Goal: Check status: Check status

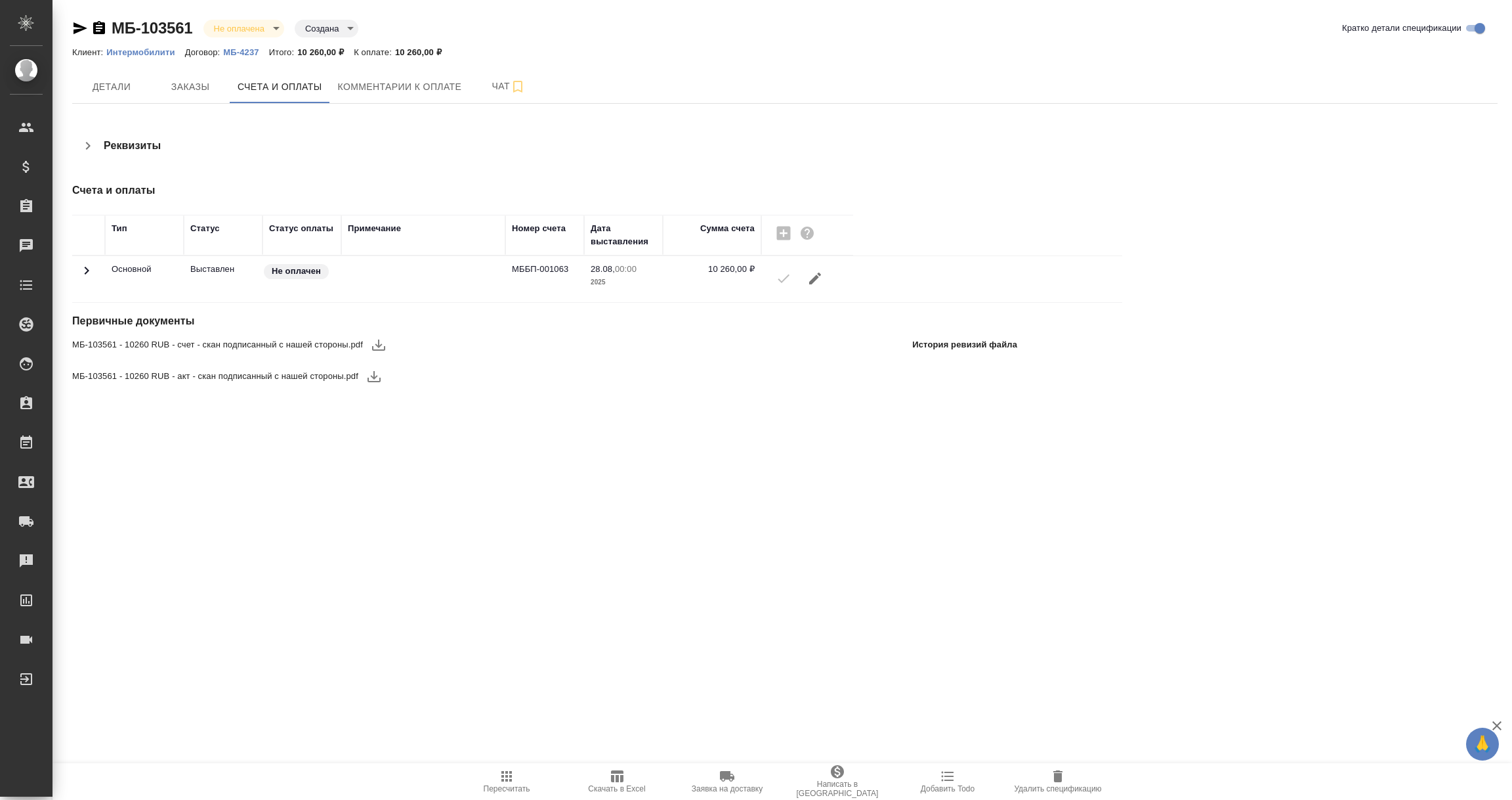
click at [240, 50] on p "МБ-4237" at bounding box center [246, 52] width 45 height 10
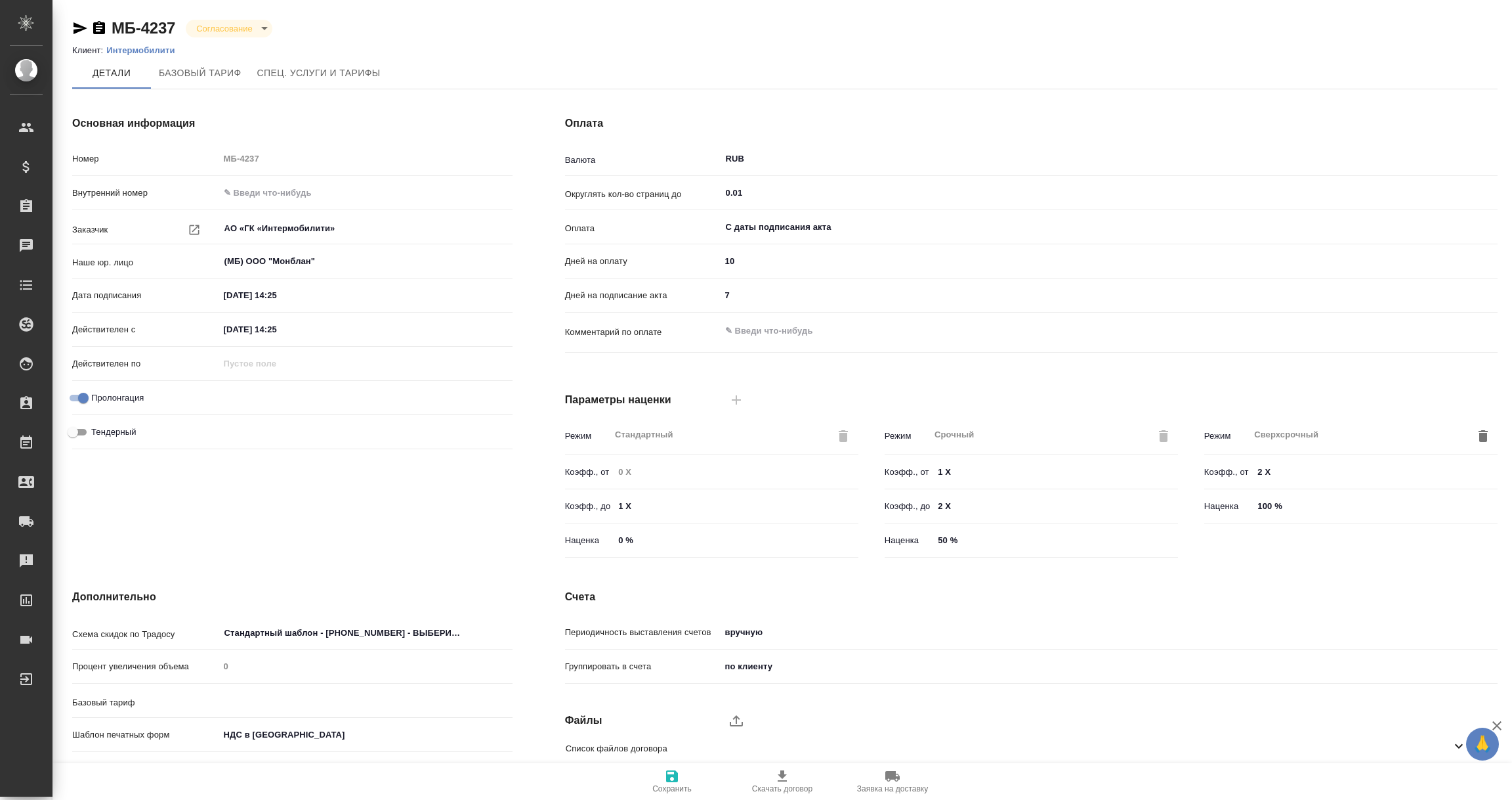
type input "Базовый ТП 2025"
click at [76, 29] on icon "button" at bounding box center [80, 28] width 16 height 16
type input "без ТП"
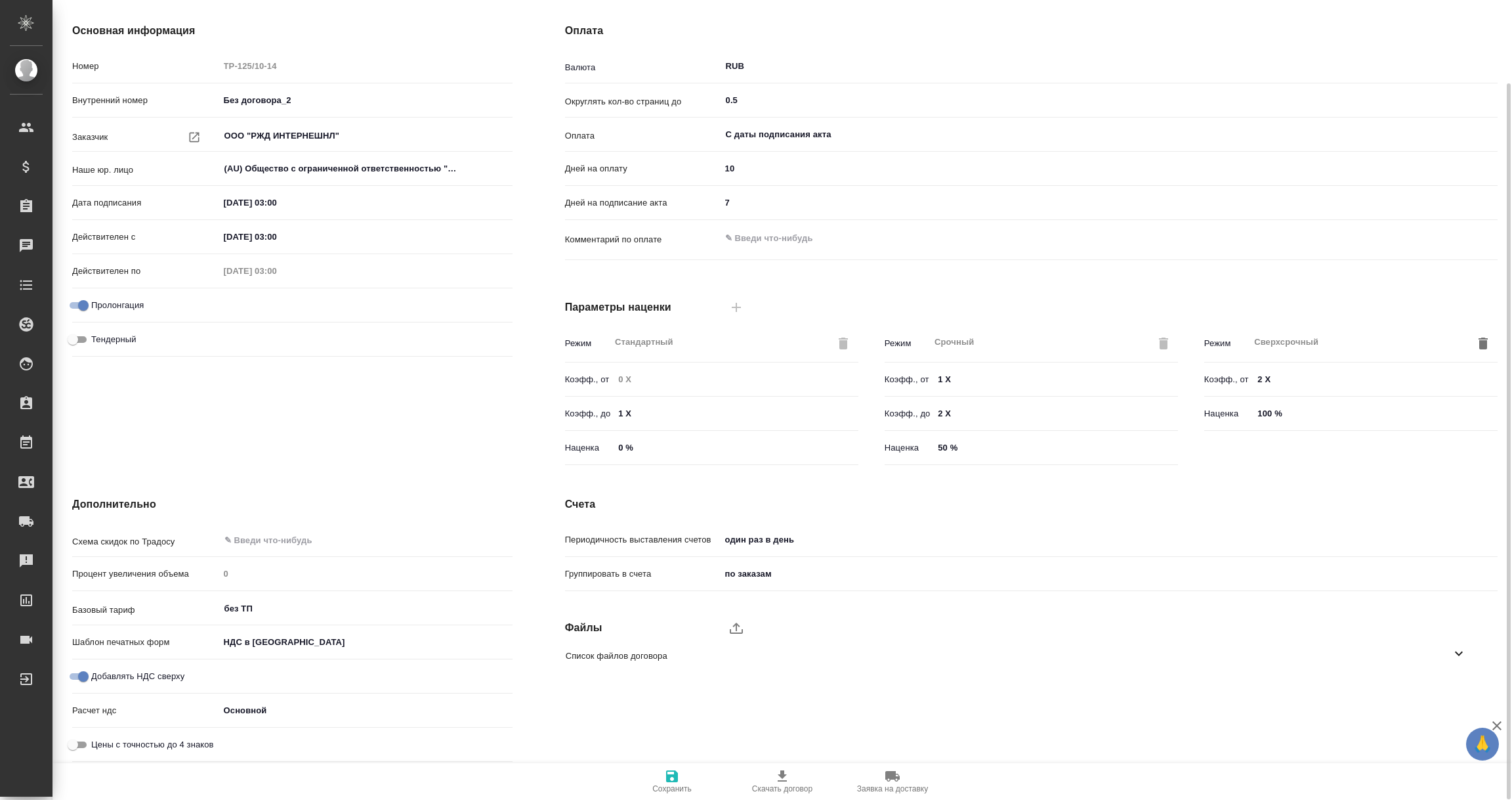
click at [1460, 654] on icon at bounding box center [1458, 653] width 16 height 16
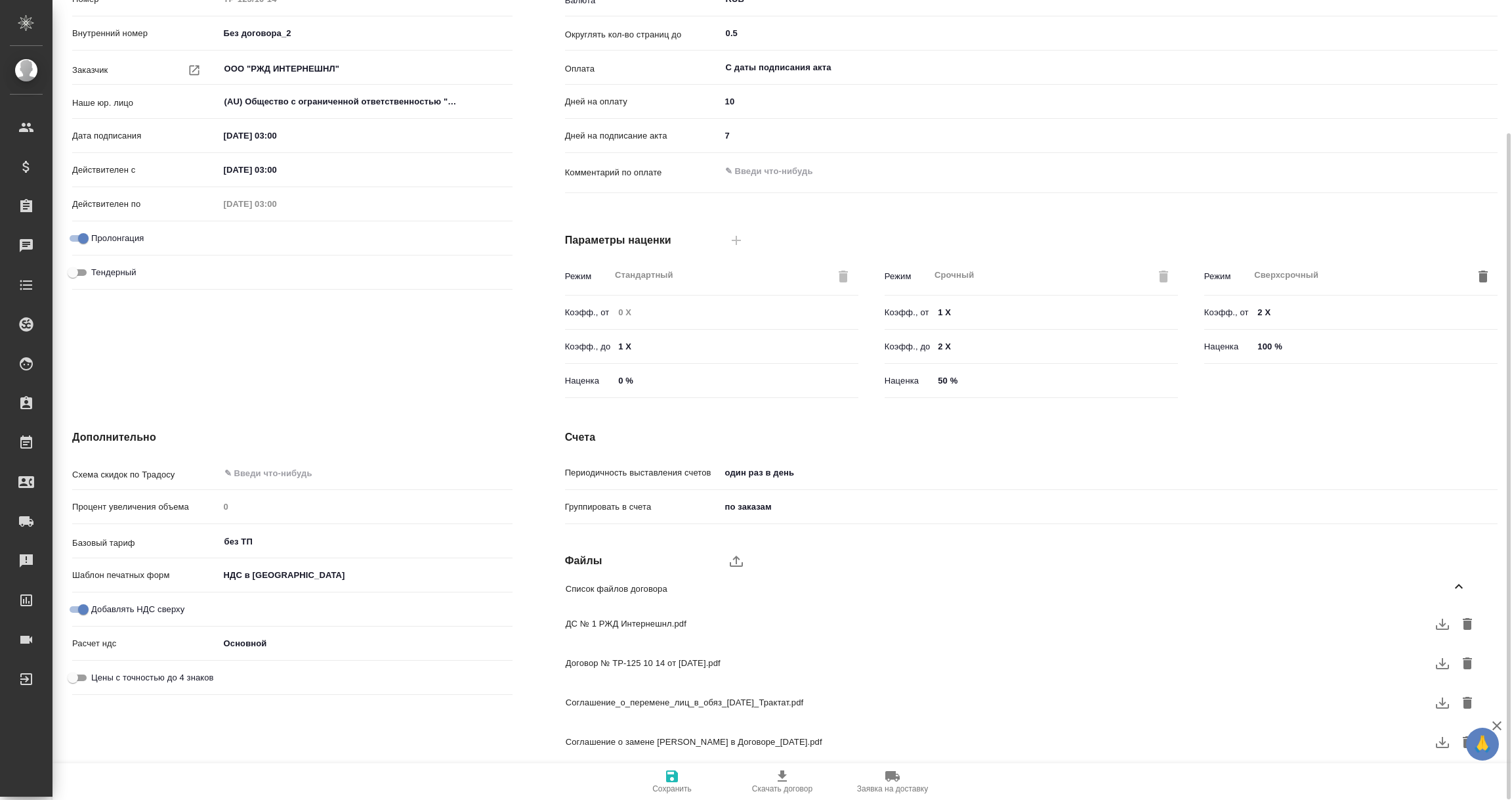
click at [1438, 660] on icon "button" at bounding box center [1442, 663] width 16 height 16
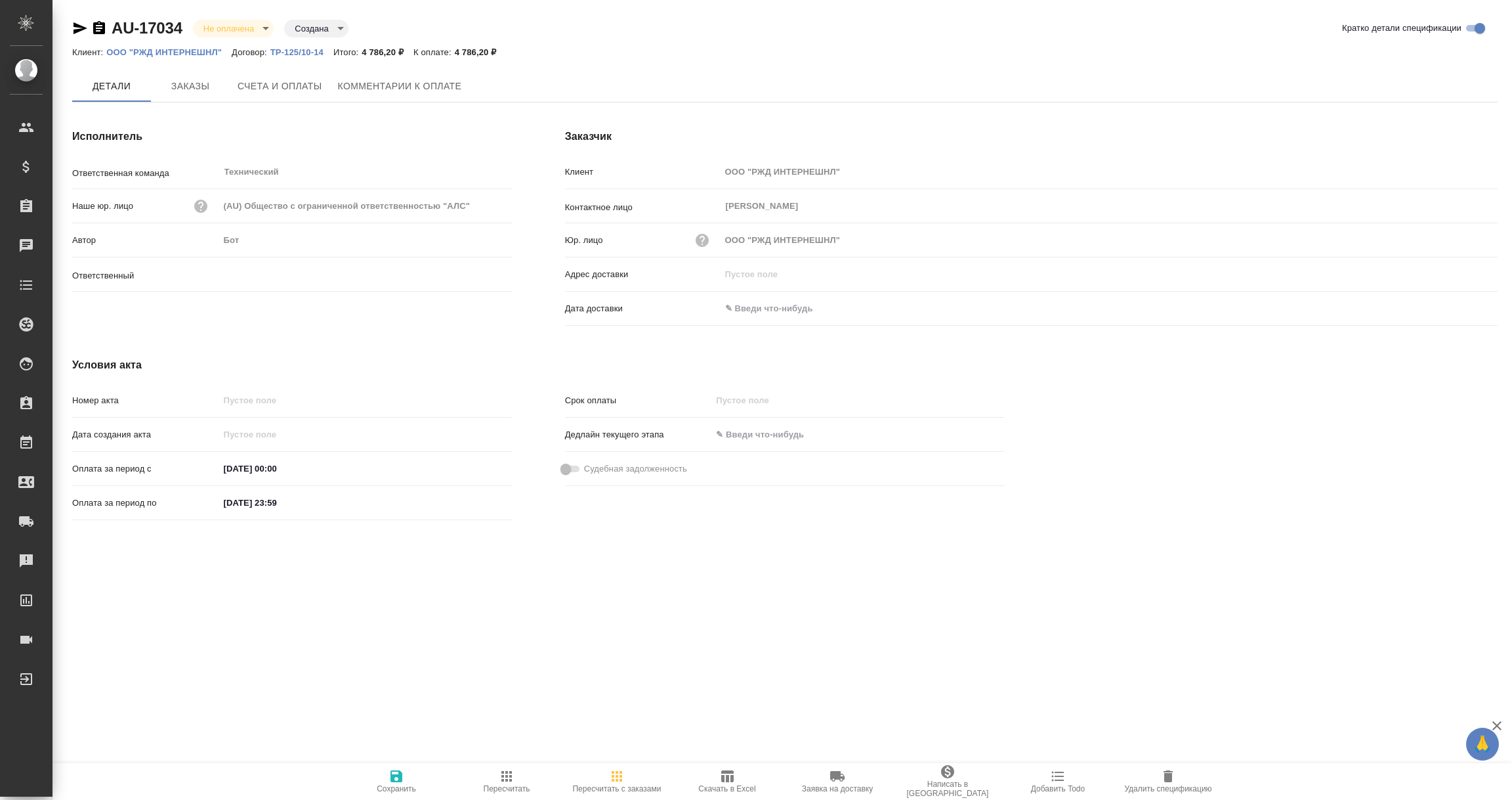
type input "[PERSON_NAME]"
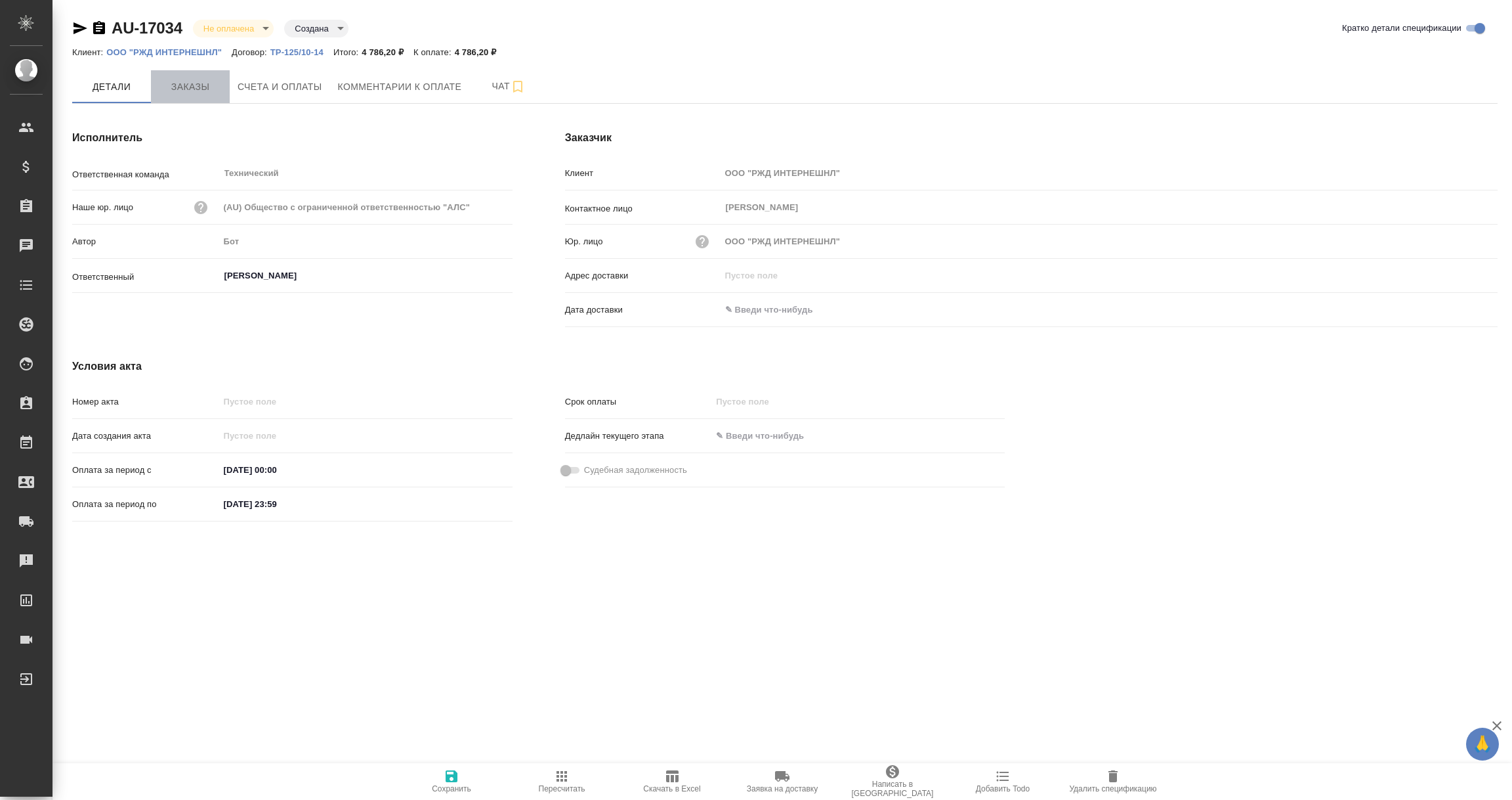
click at [192, 84] on span "Заказы" at bounding box center [190, 87] width 63 height 16
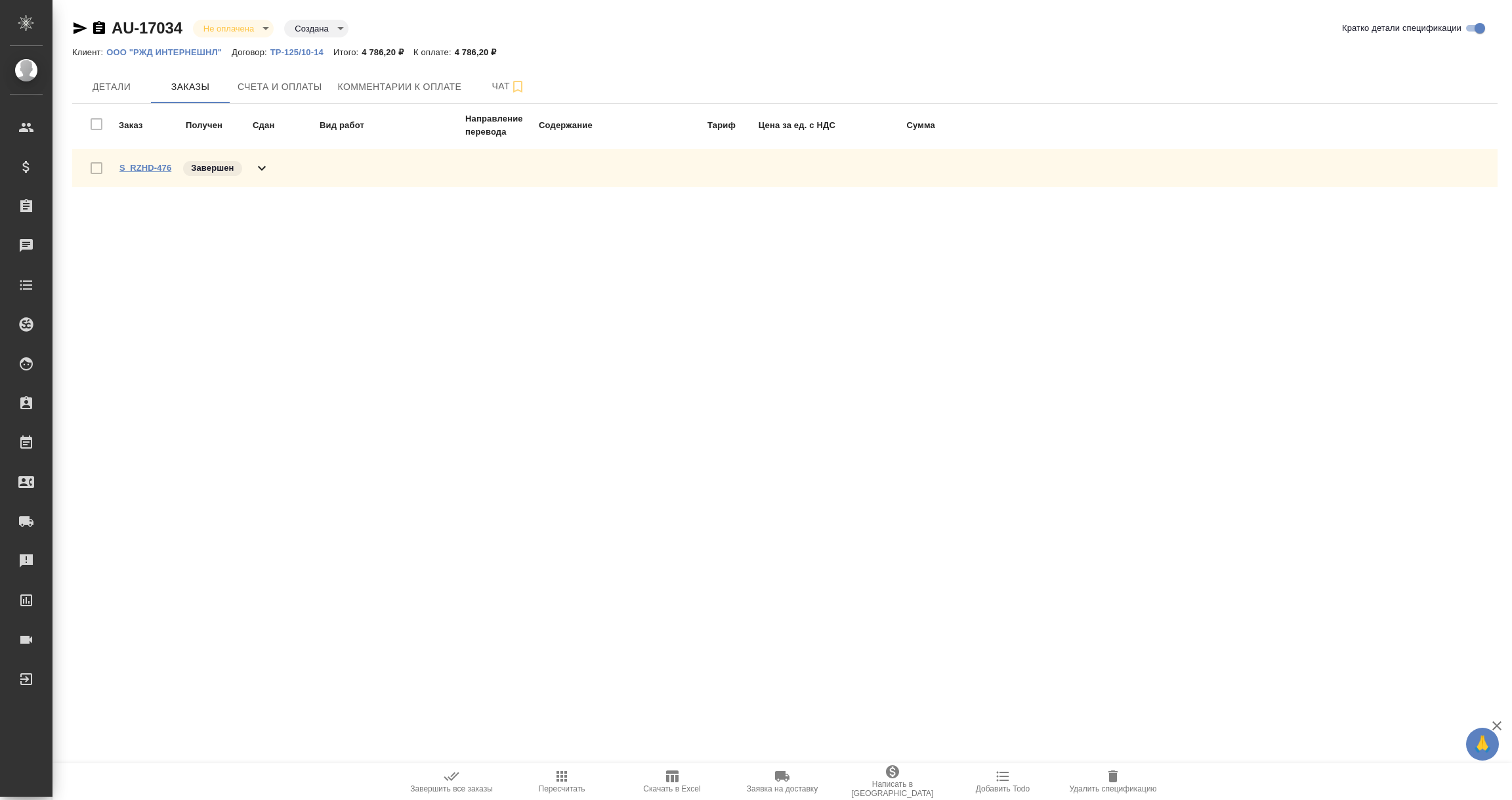
click at [156, 169] on link "S_RZHD-476" at bounding box center [145, 167] width 52 height 10
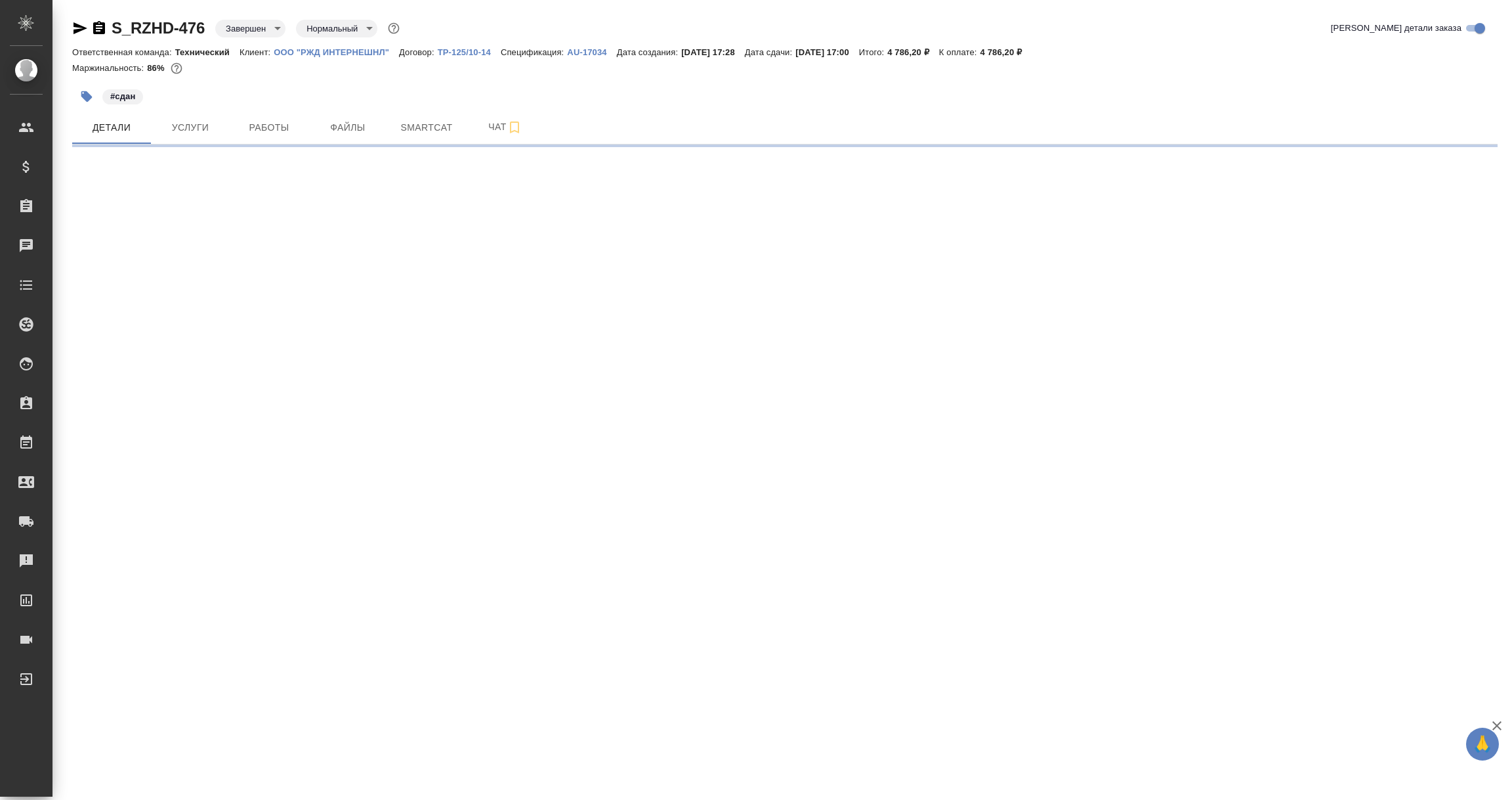
select select "RU"
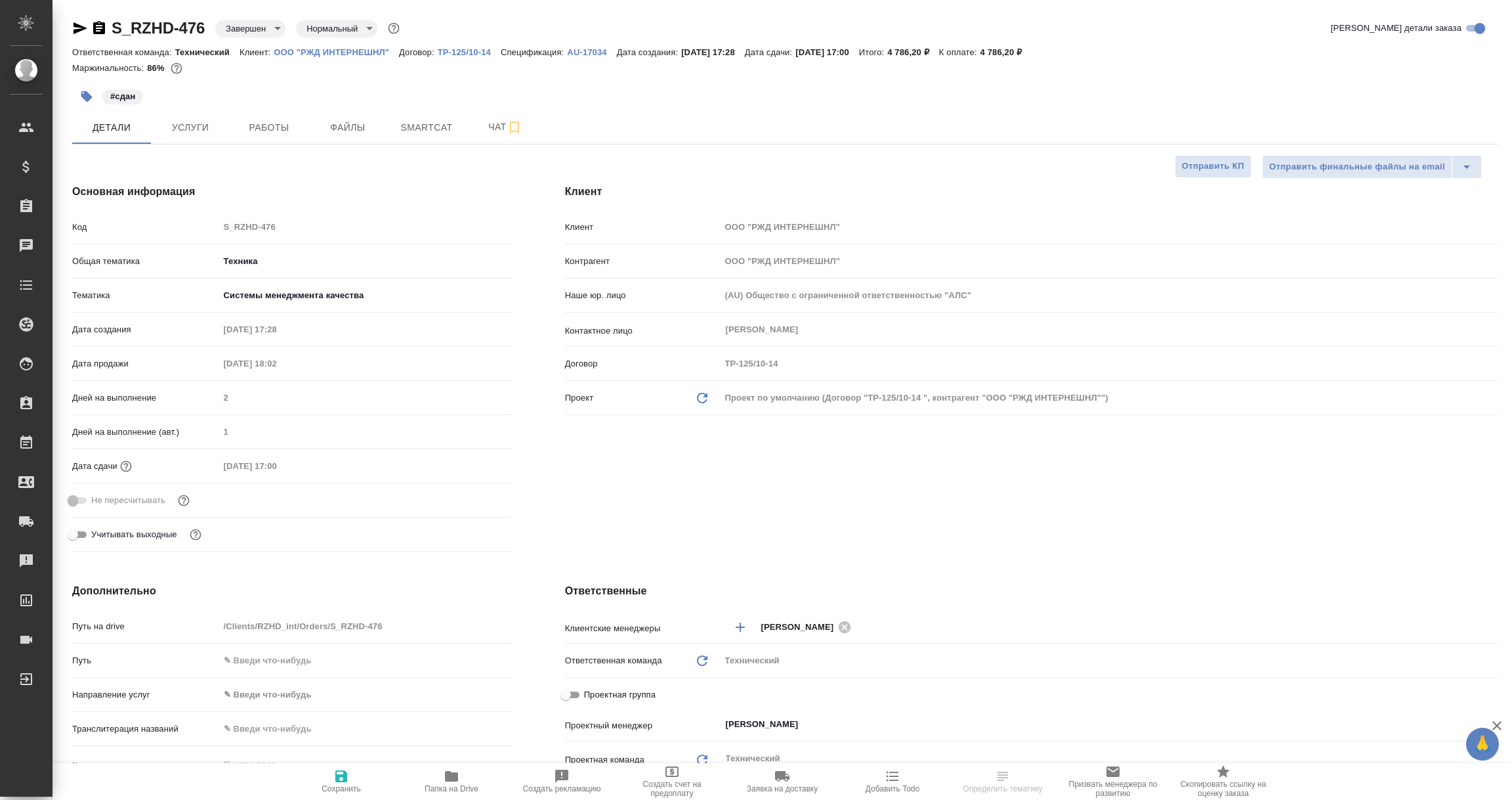
type textarea "x"
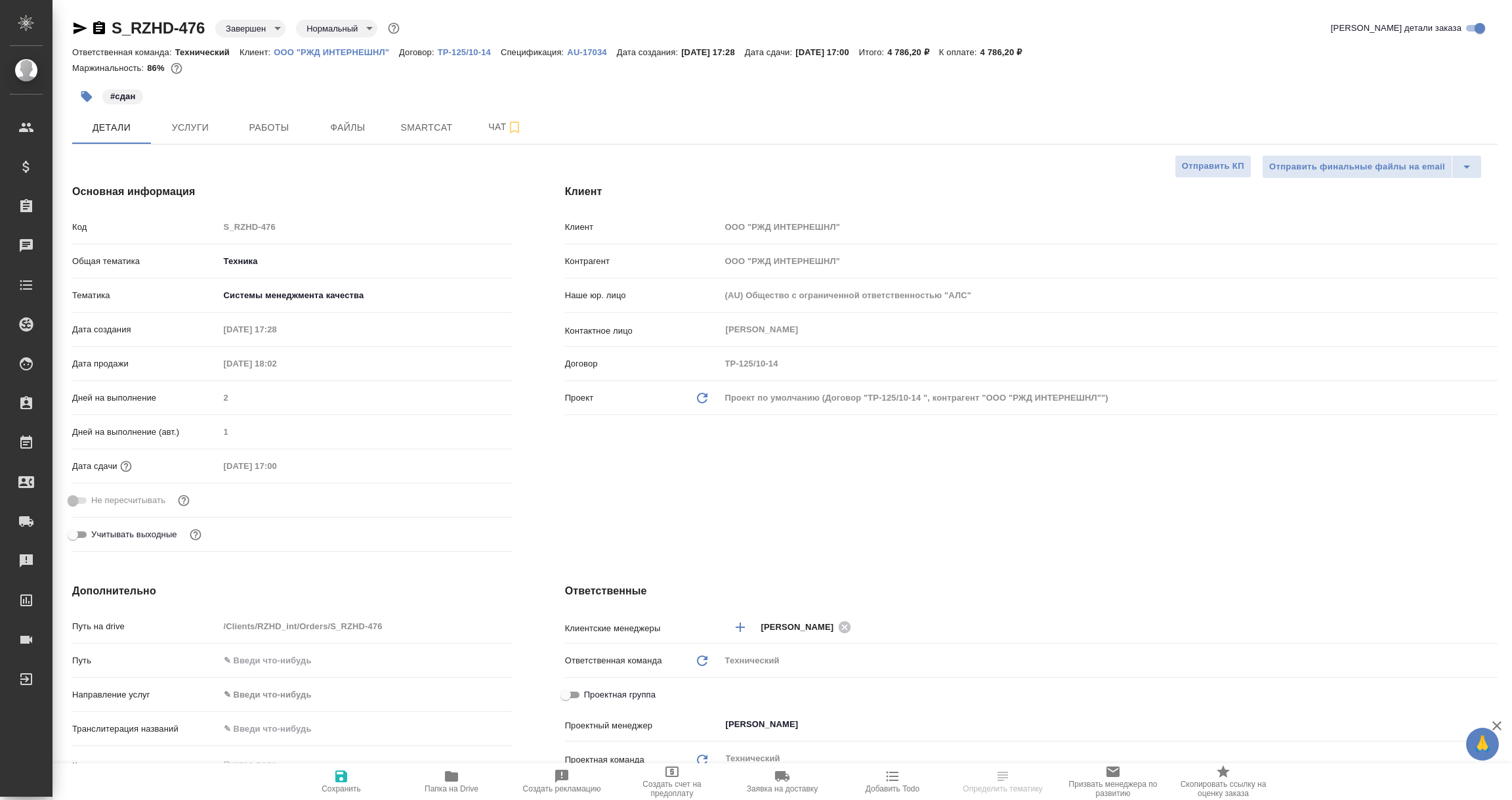
type textarea "x"
click at [200, 128] on span "Услуги" at bounding box center [190, 128] width 63 height 16
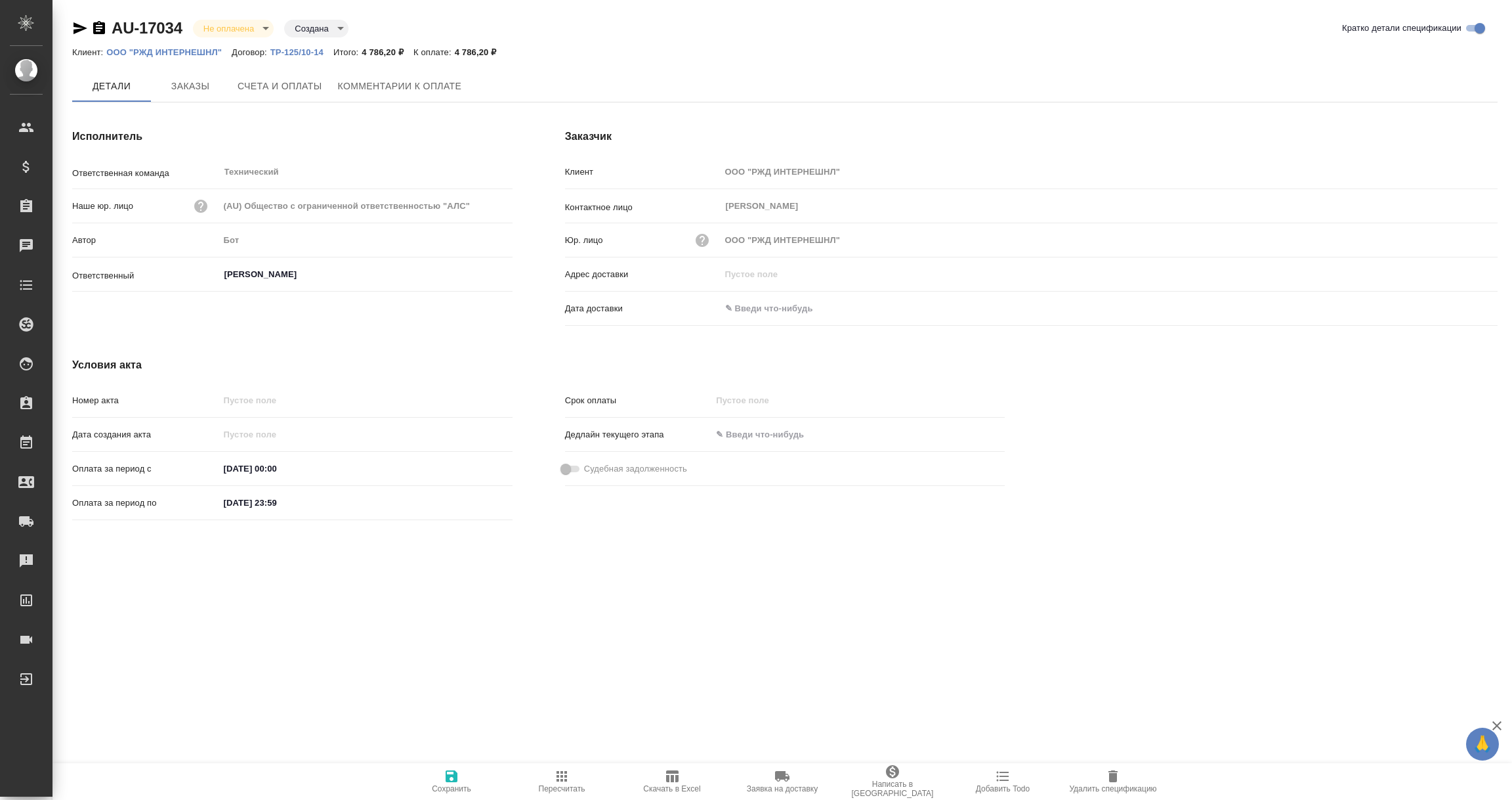
click at [749, 305] on input "text" at bounding box center [778, 309] width 115 height 19
click at [1457, 305] on icon "button" at bounding box center [1459, 308] width 16 height 16
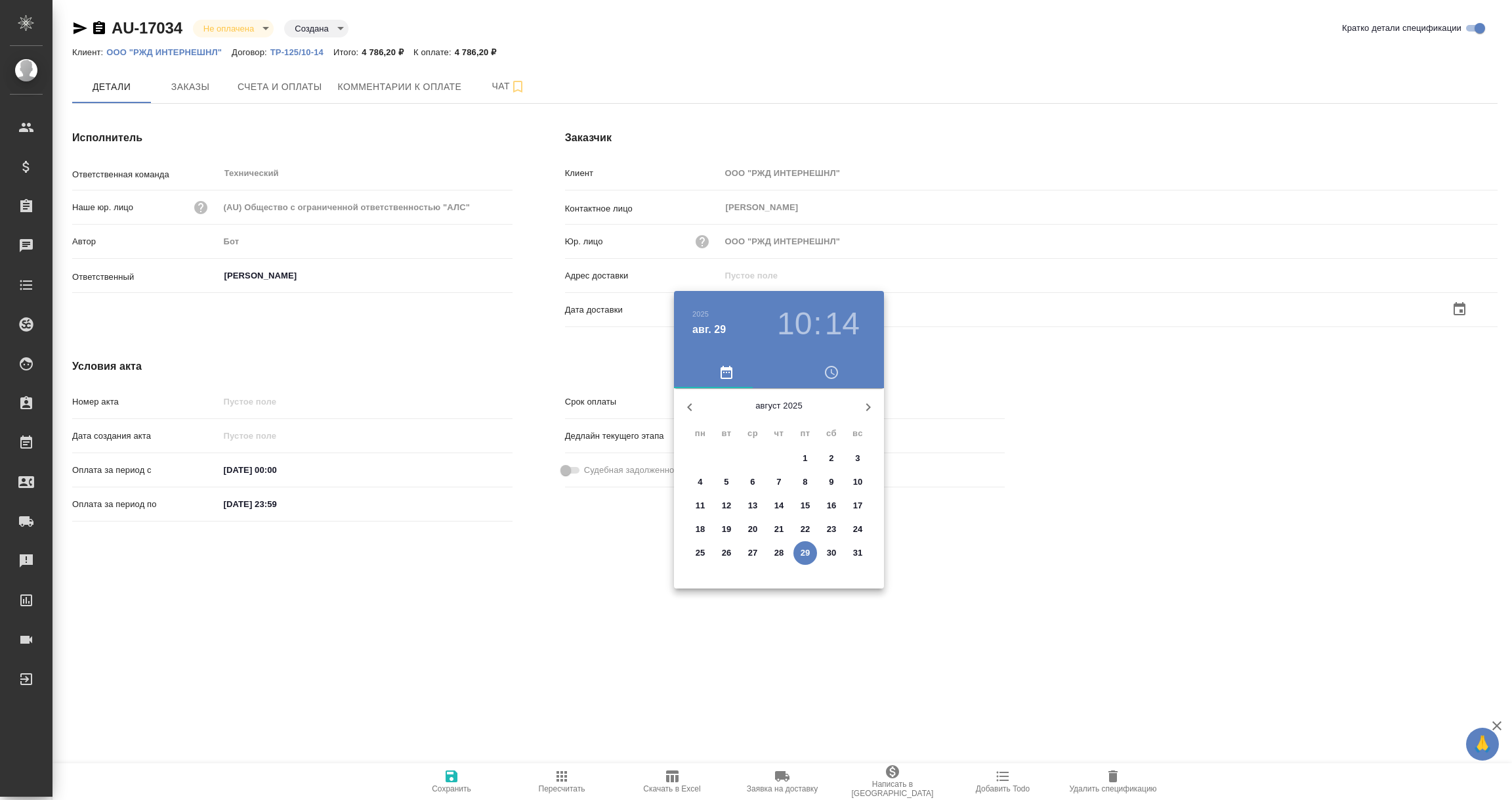
click at [801, 554] on p "29" at bounding box center [806, 552] width 10 height 13
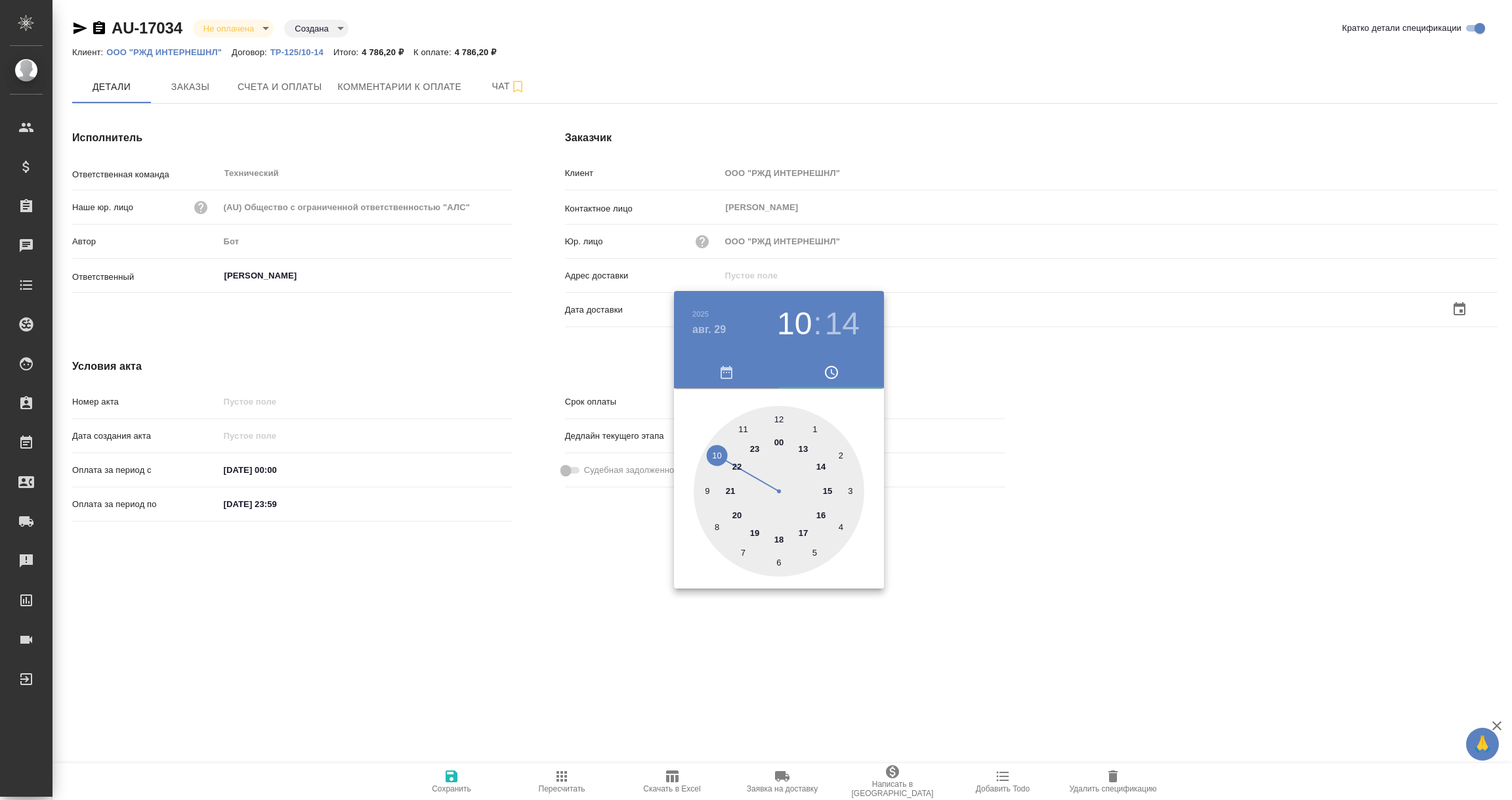
type input "29.08.2025 10:14"
drag, startPoint x: 632, startPoint y: 656, endPoint x: 597, endPoint y: 667, distance: 36.7
click at [629, 657] on div at bounding box center [756, 400] width 1512 height 800
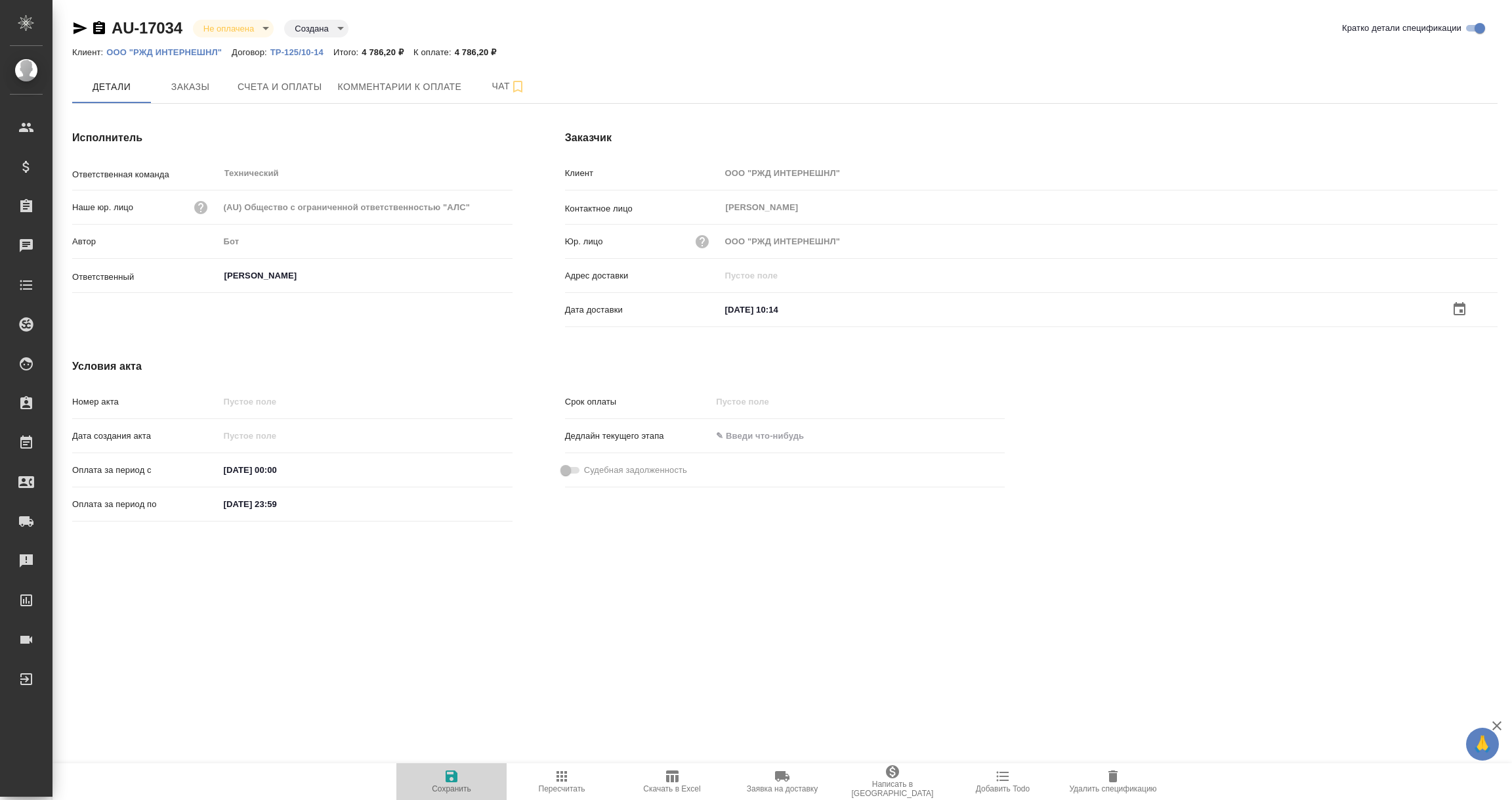
click at [446, 784] on span "Сохранить" at bounding box center [451, 789] width 39 height 9
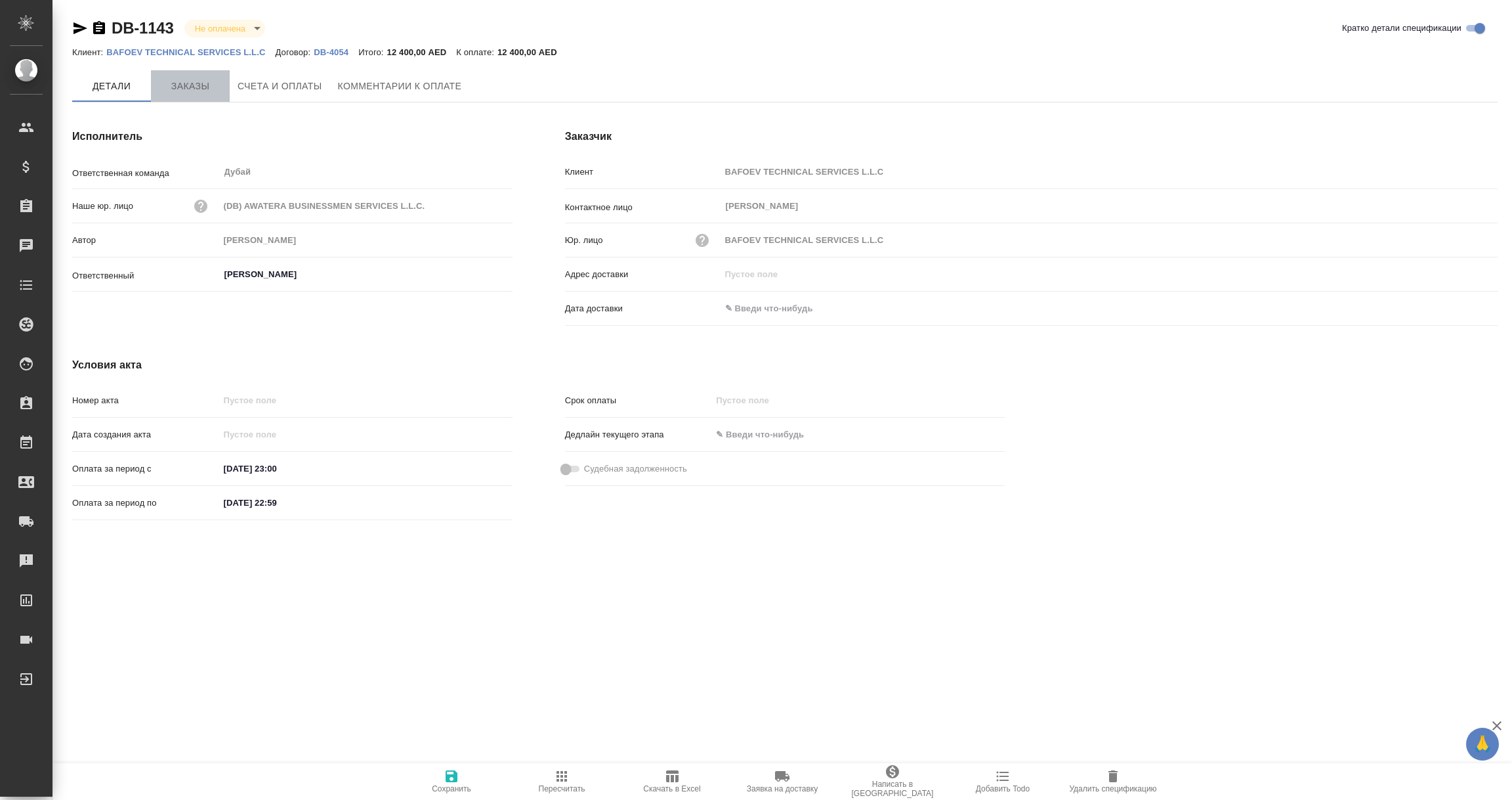
click at [212, 86] on span "Заказы" at bounding box center [190, 86] width 63 height 16
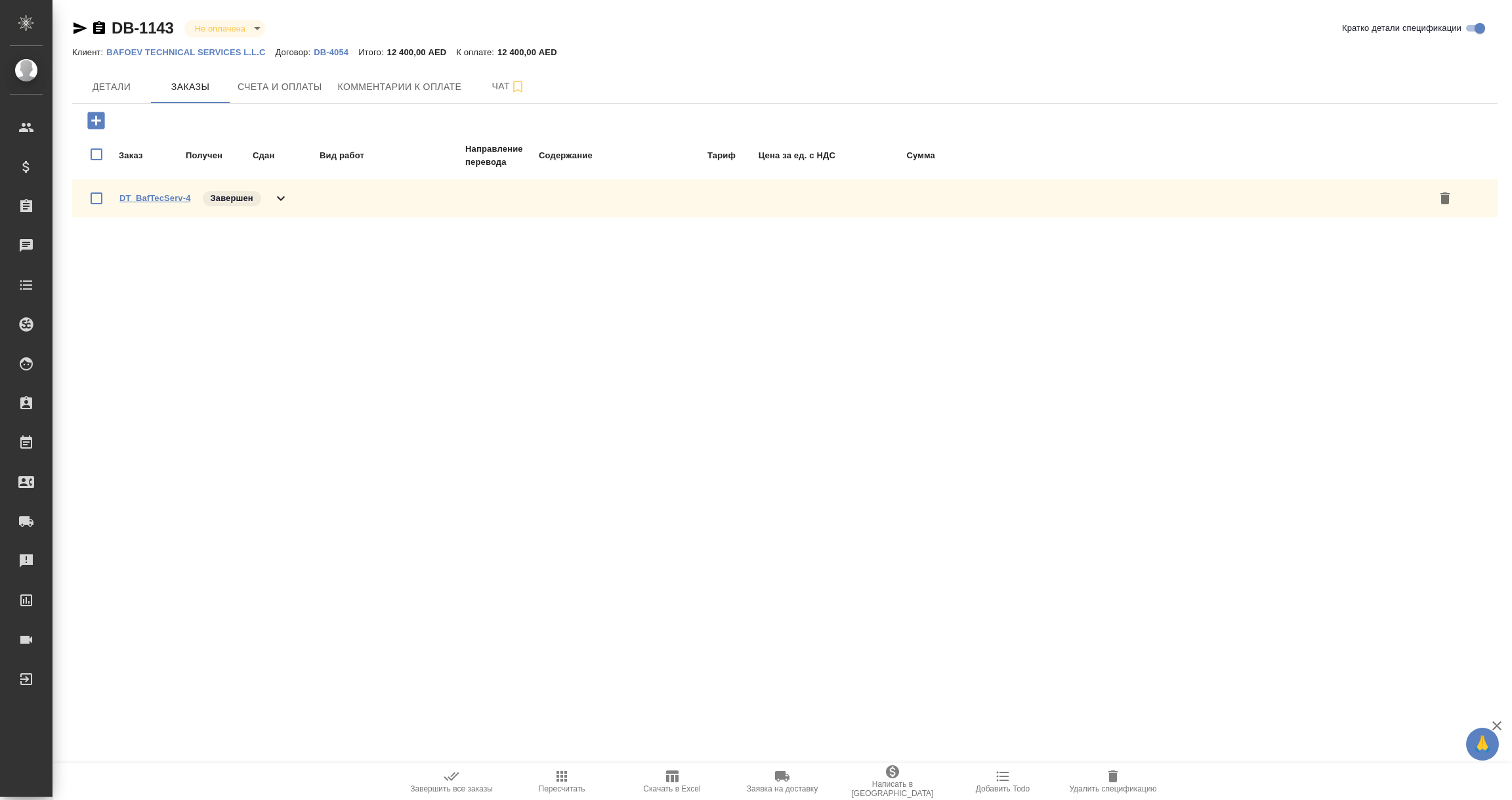
click at [150, 195] on link "DT_BafTecServ-4" at bounding box center [155, 198] width 72 height 10
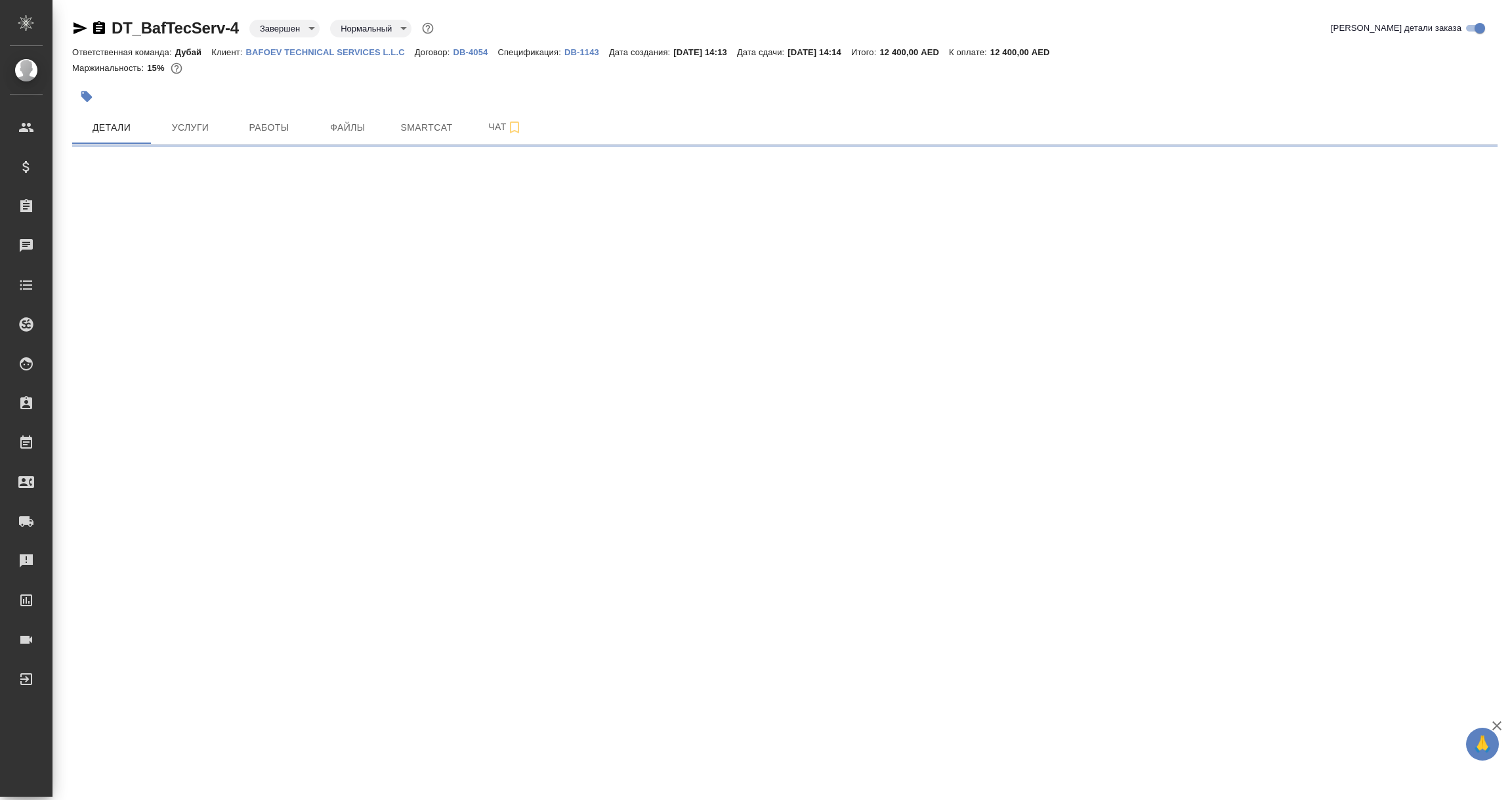
select select "RU"
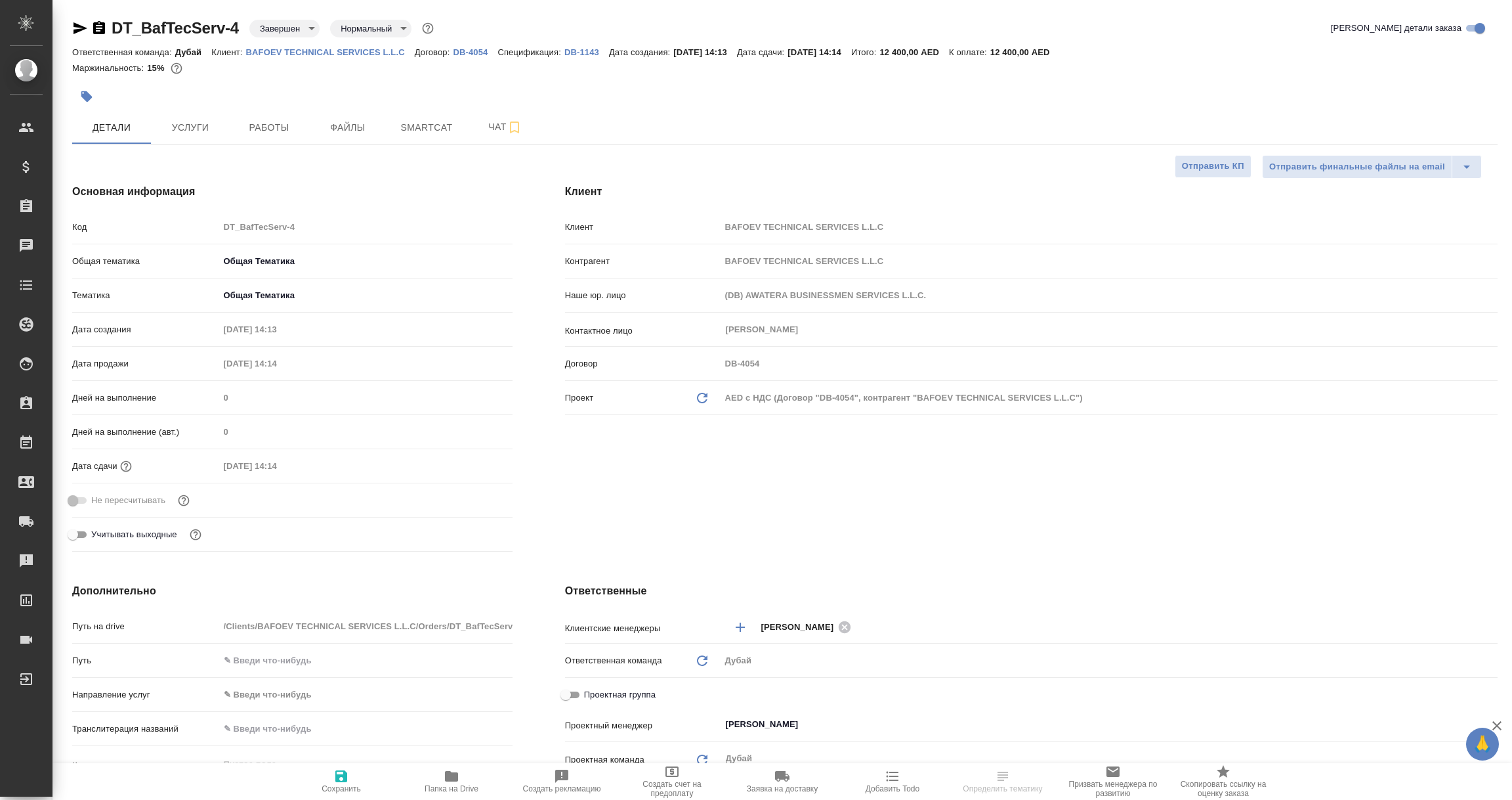
type textarea "x"
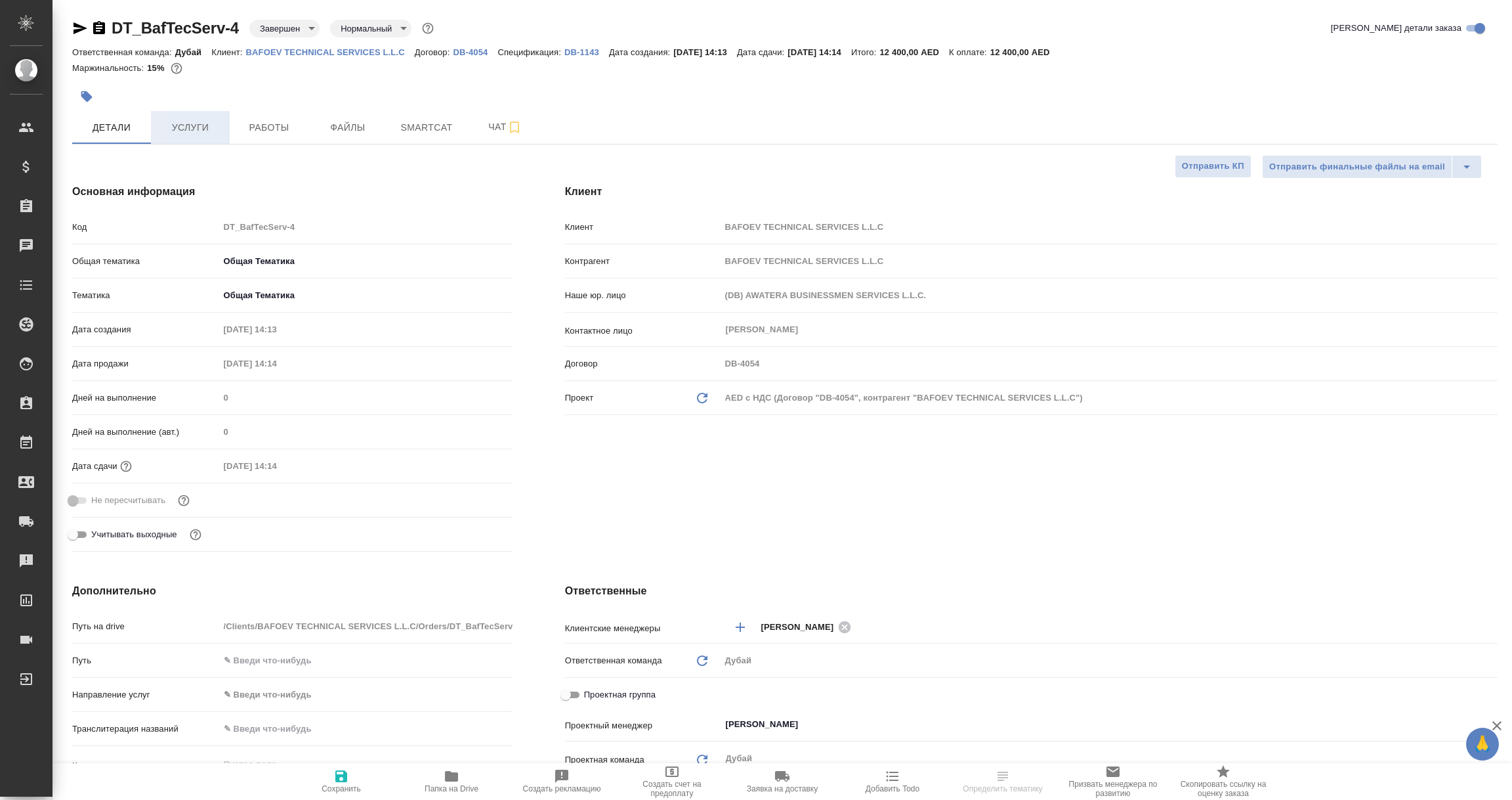
type textarea "x"
click at [172, 128] on span "Услуги" at bounding box center [190, 128] width 63 height 16
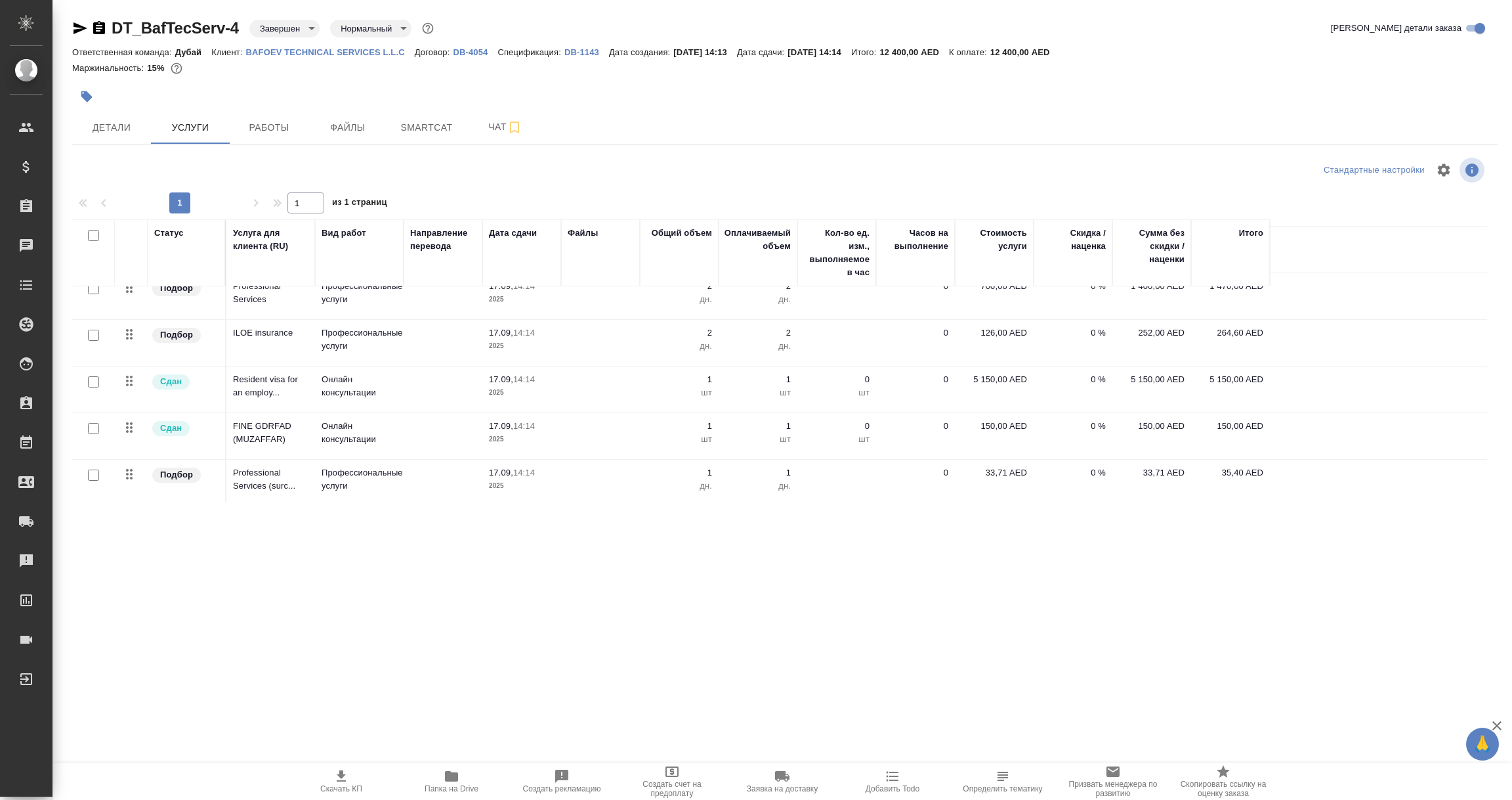
scroll to position [112, 0]
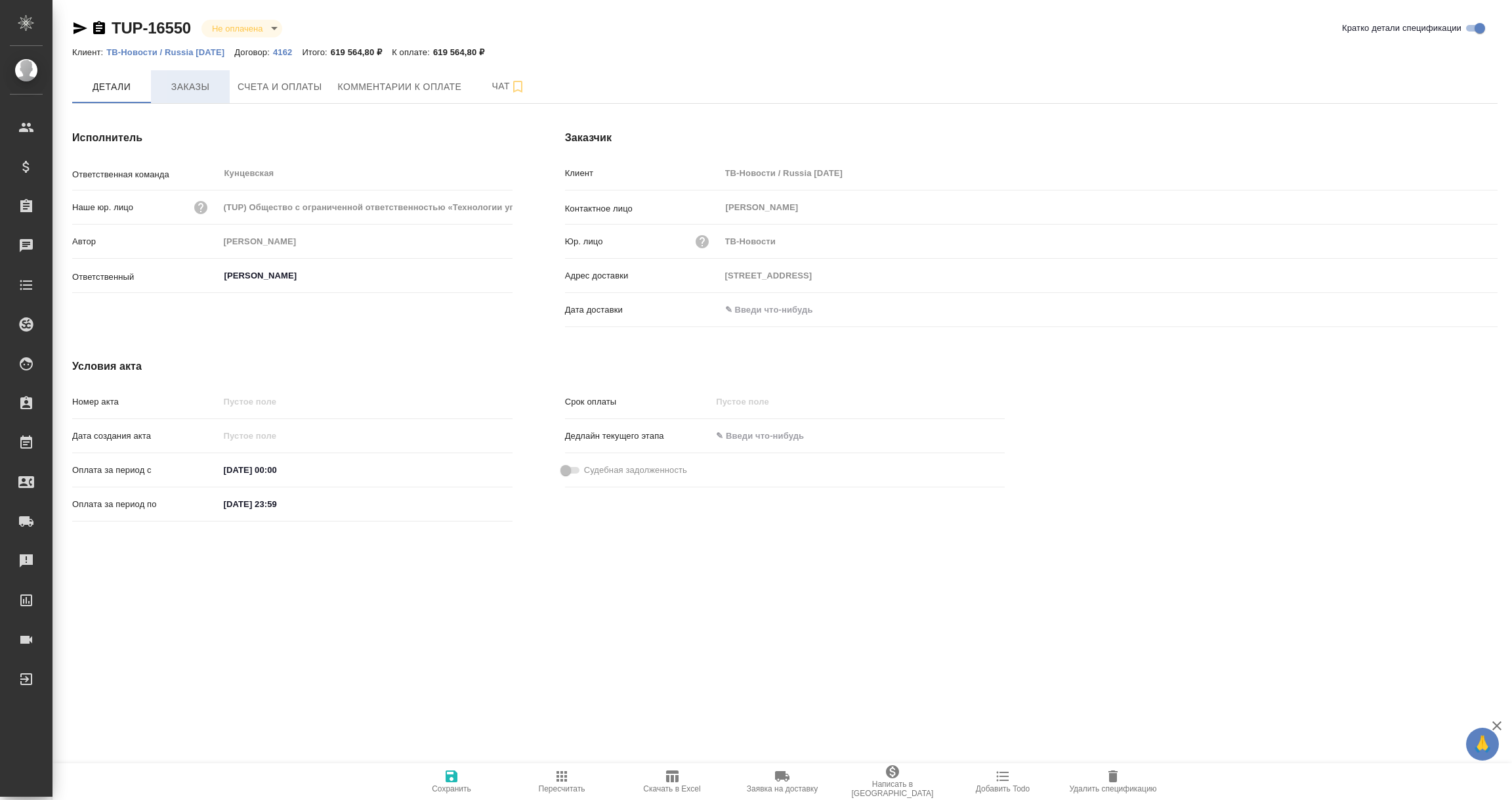
click at [186, 85] on span "Заказы" at bounding box center [190, 87] width 63 height 16
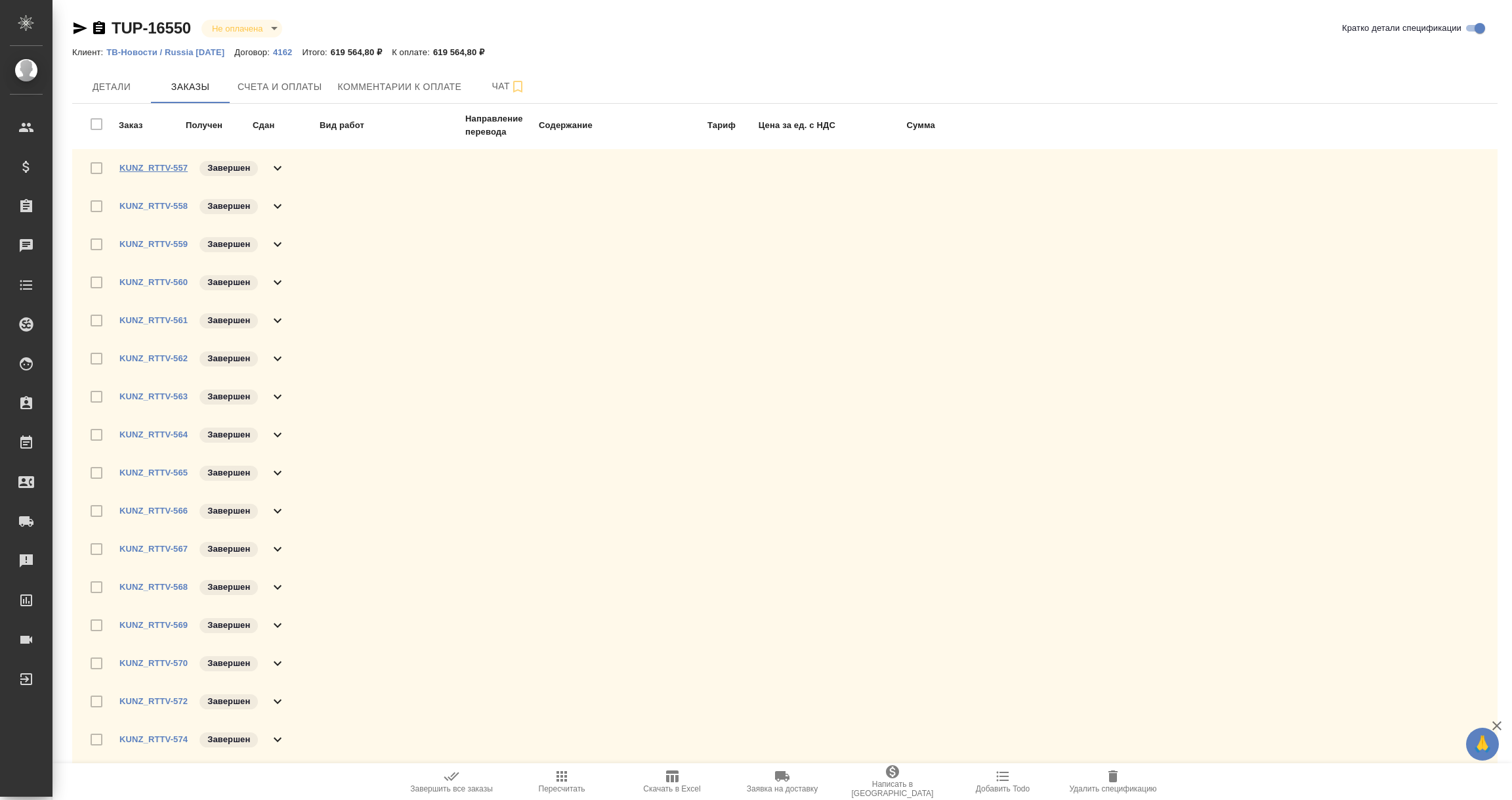
click at [167, 167] on link "KUNZ_RTTV-557" at bounding box center [153, 167] width 68 height 10
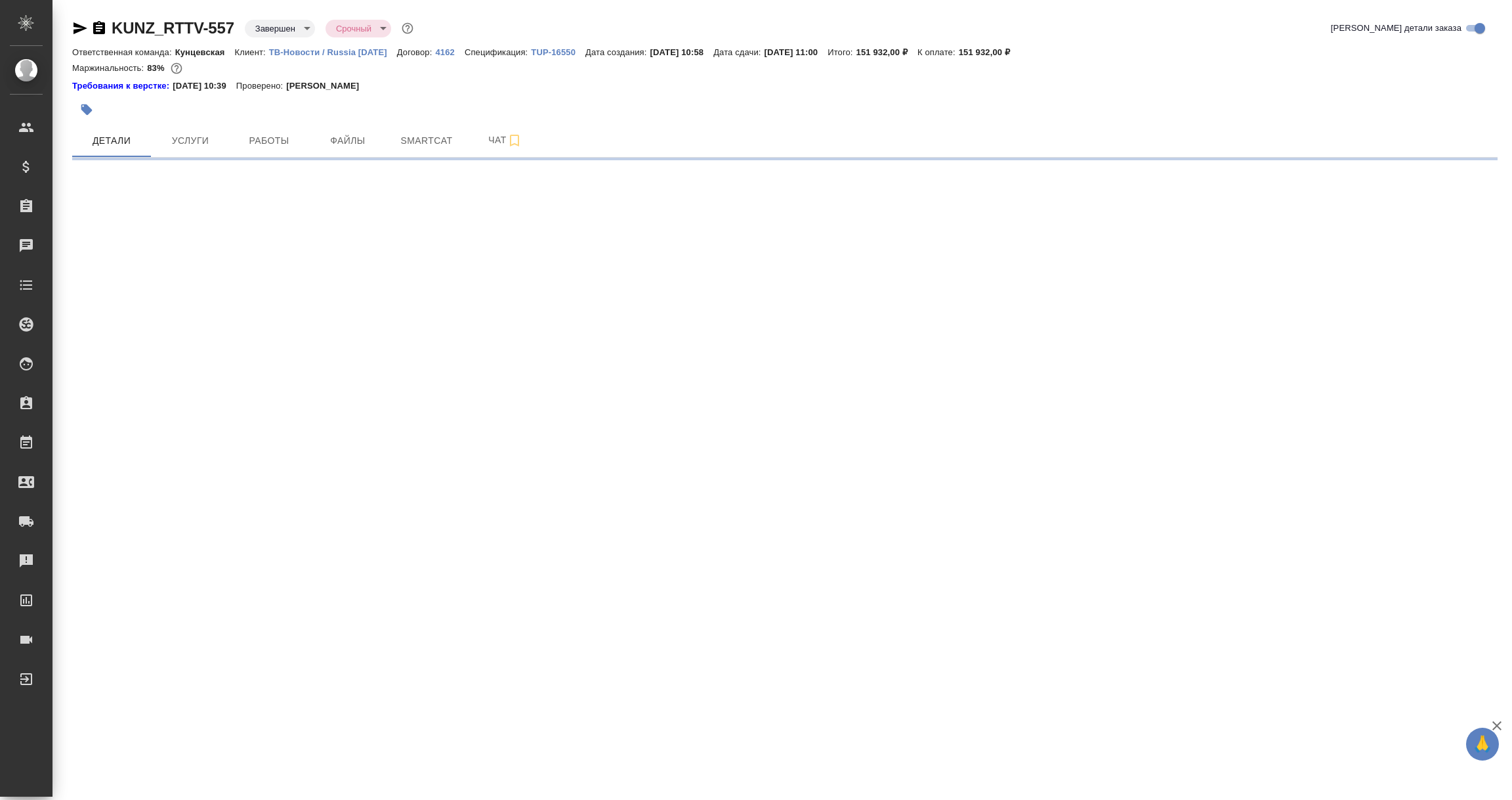
select select "RU"
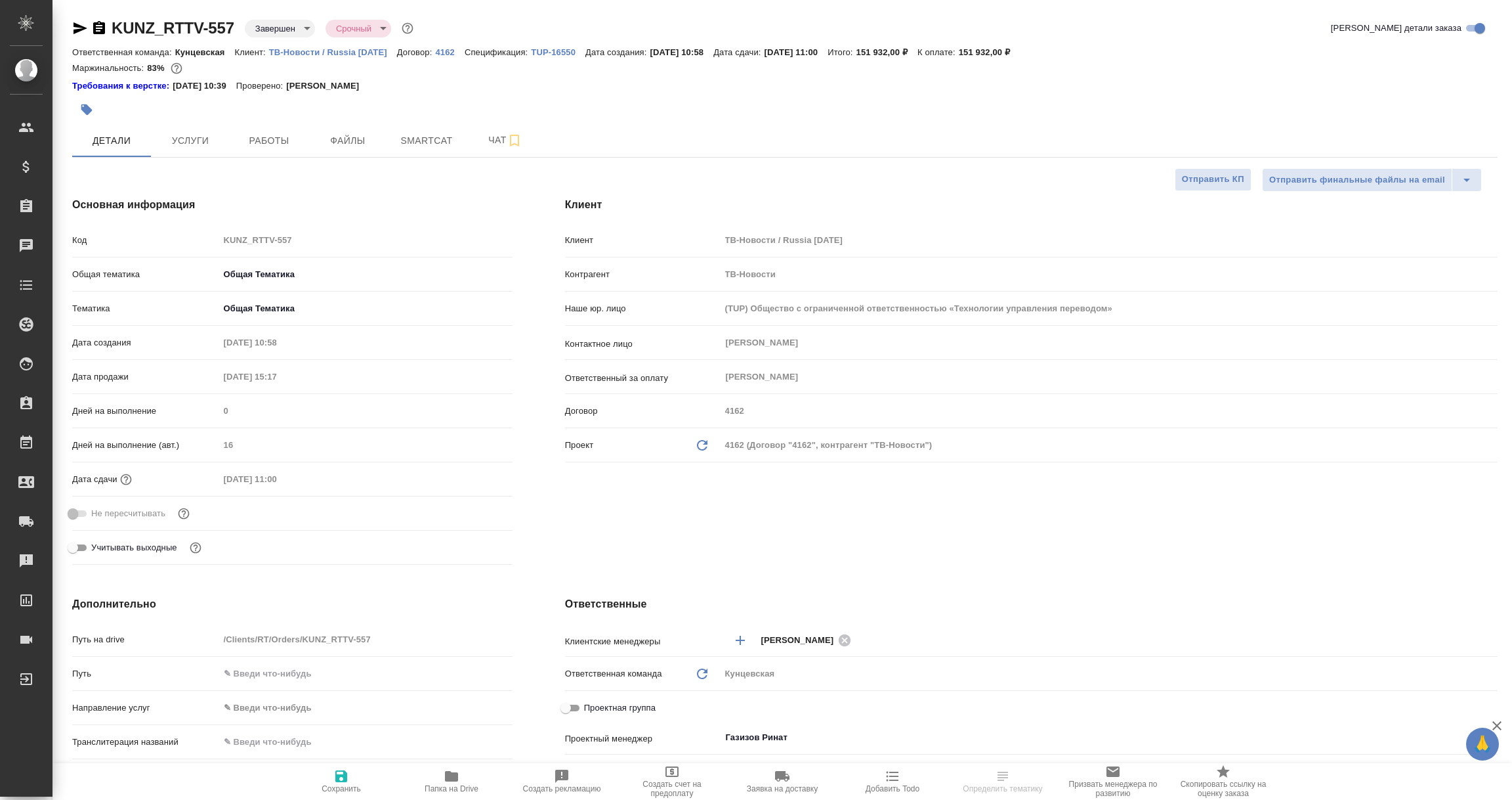
type textarea "x"
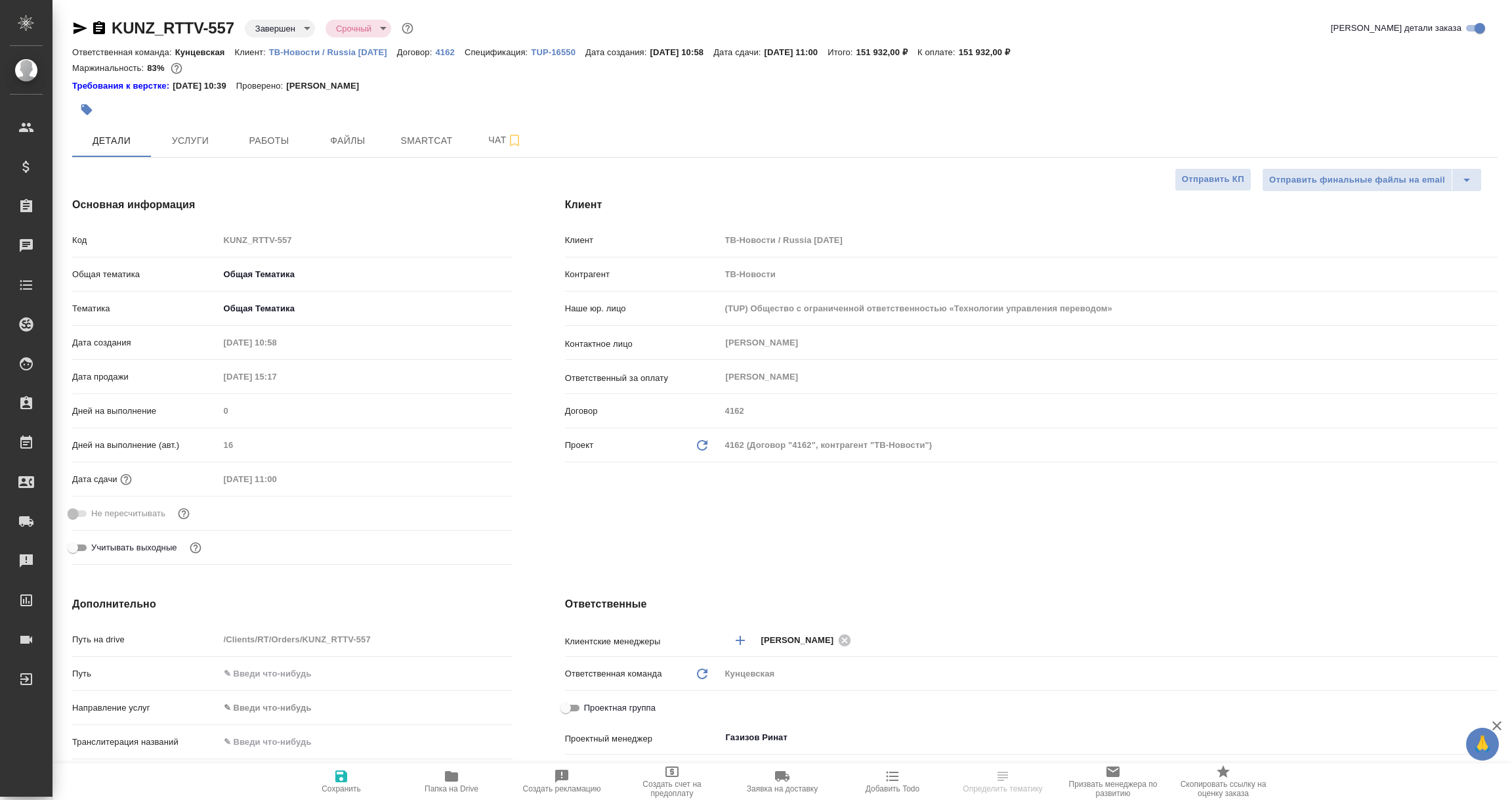
type textarea "x"
select select "RU"
type textarea "x"
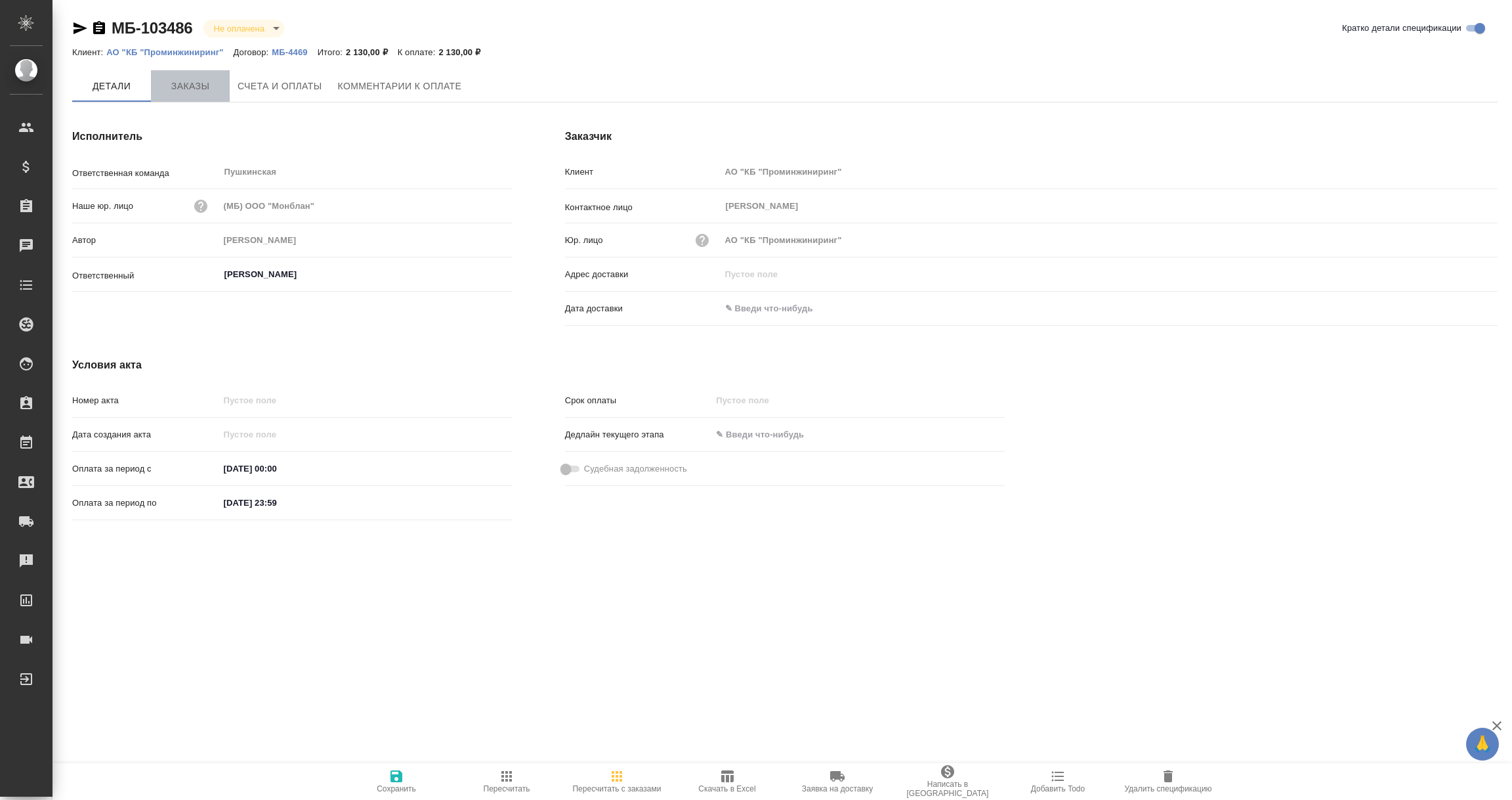
click at [192, 88] on span "Заказы" at bounding box center [190, 86] width 63 height 16
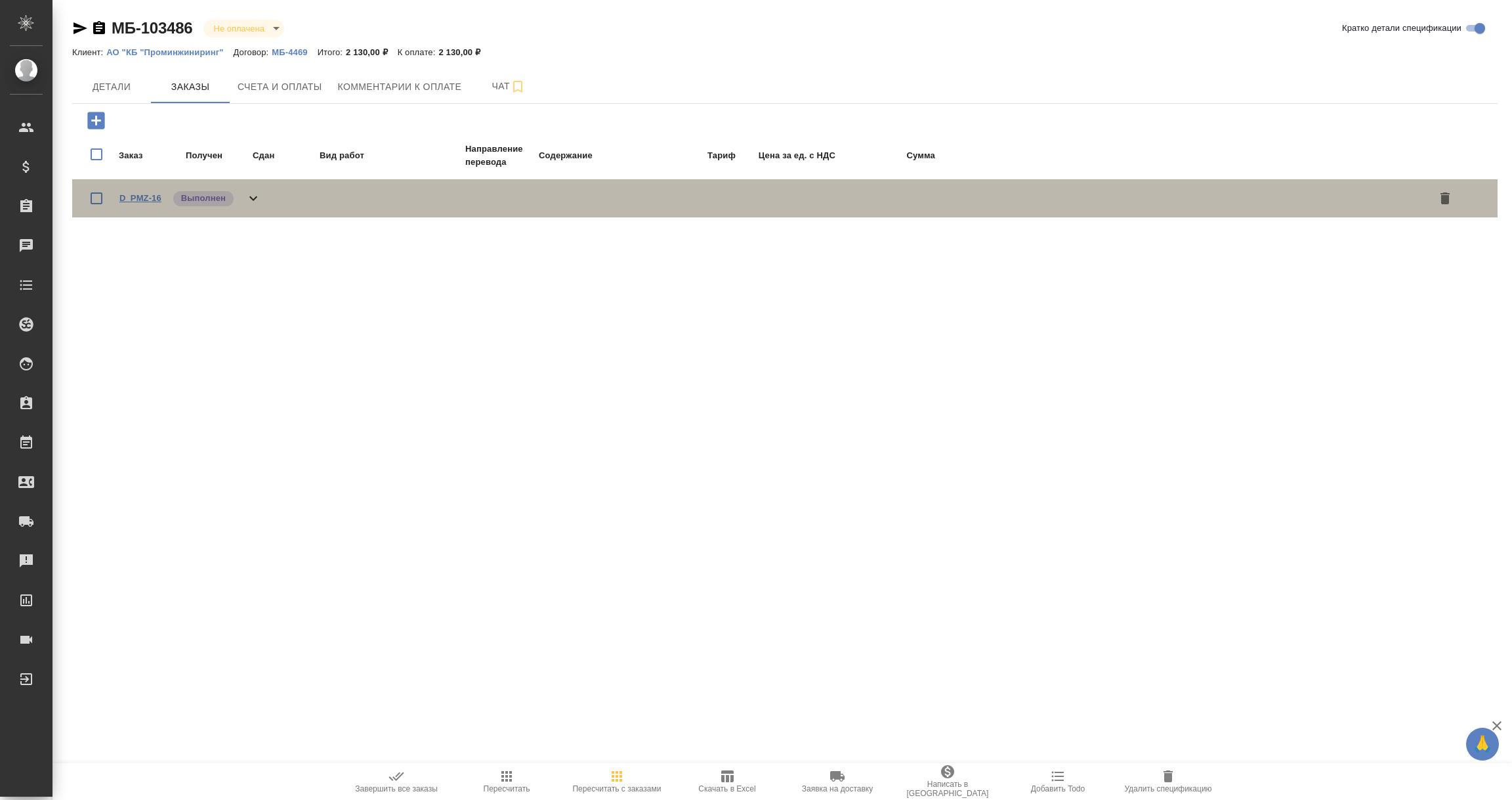
click at [146, 200] on link "D_PMZ-16" at bounding box center [140, 198] width 42 height 10
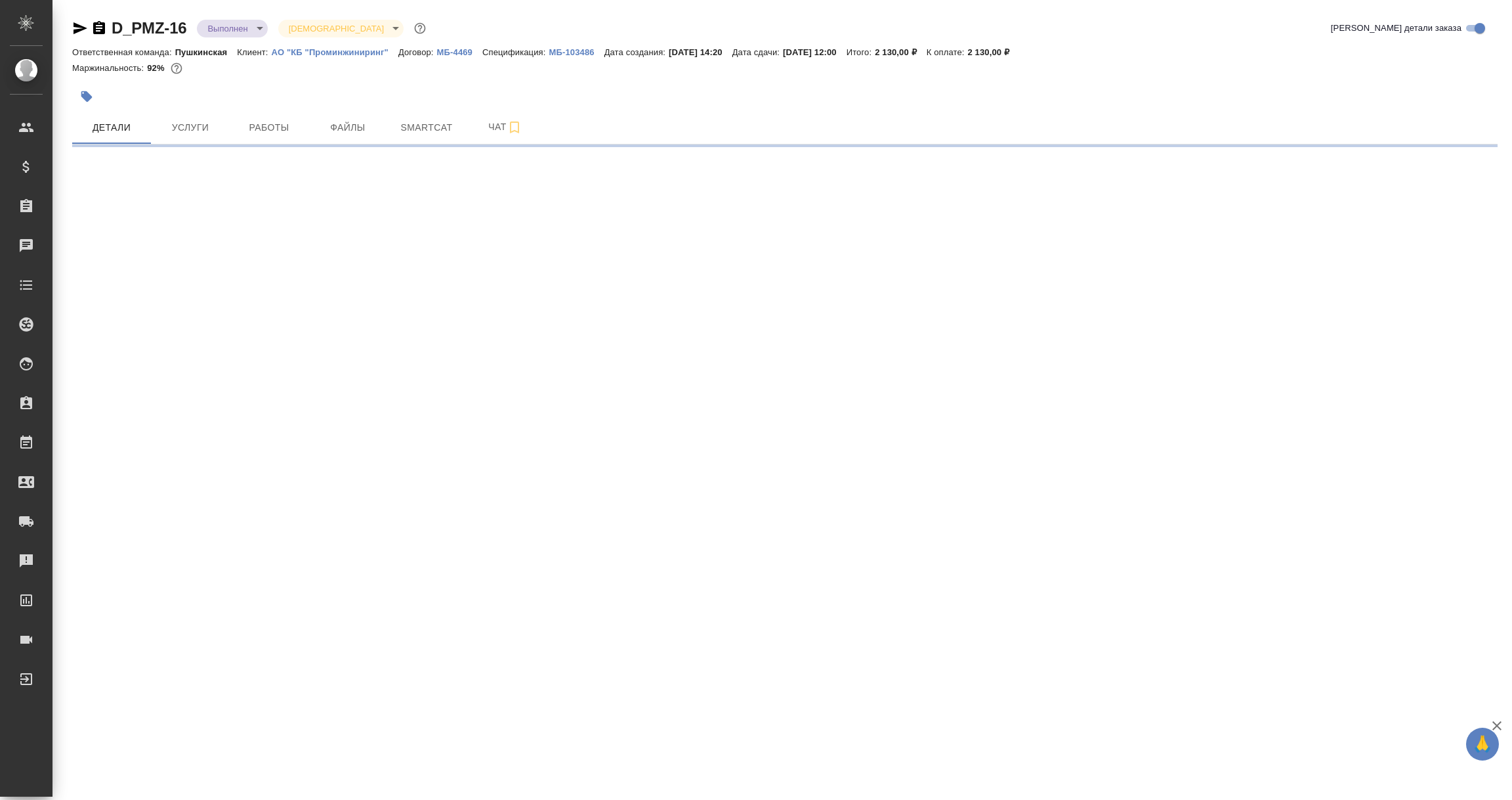
select select "RU"
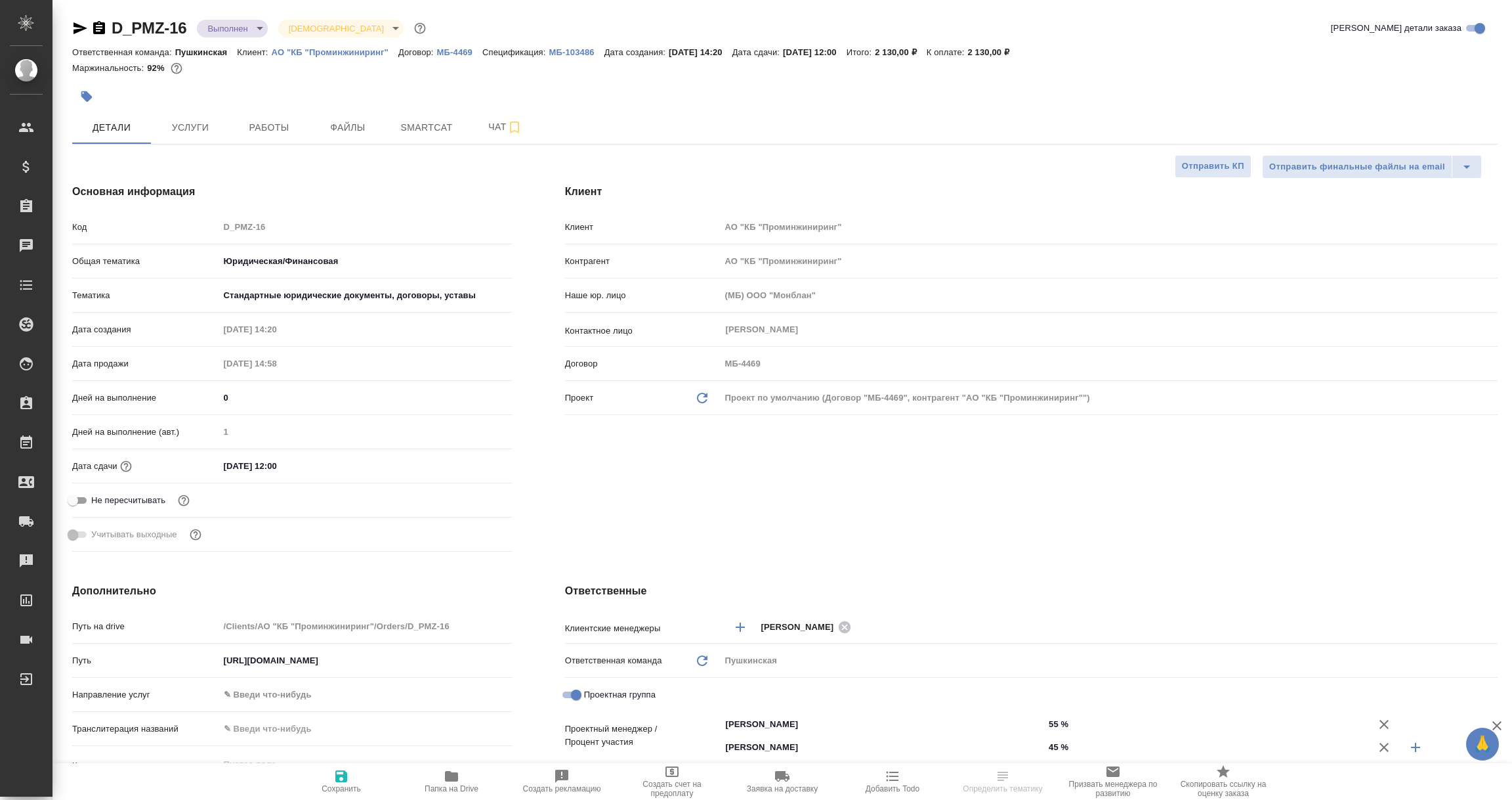
type textarea "x"
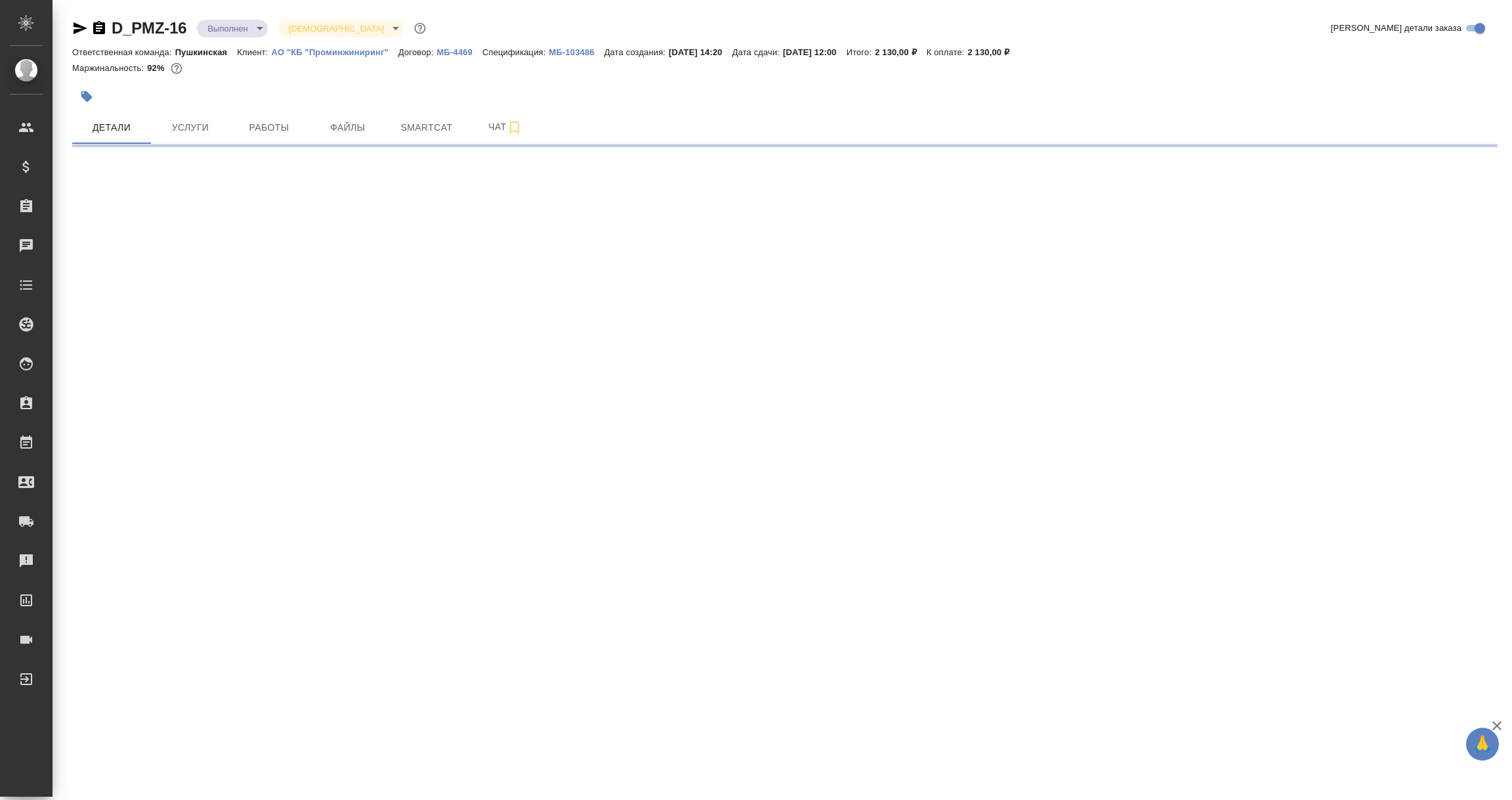
select select "RU"
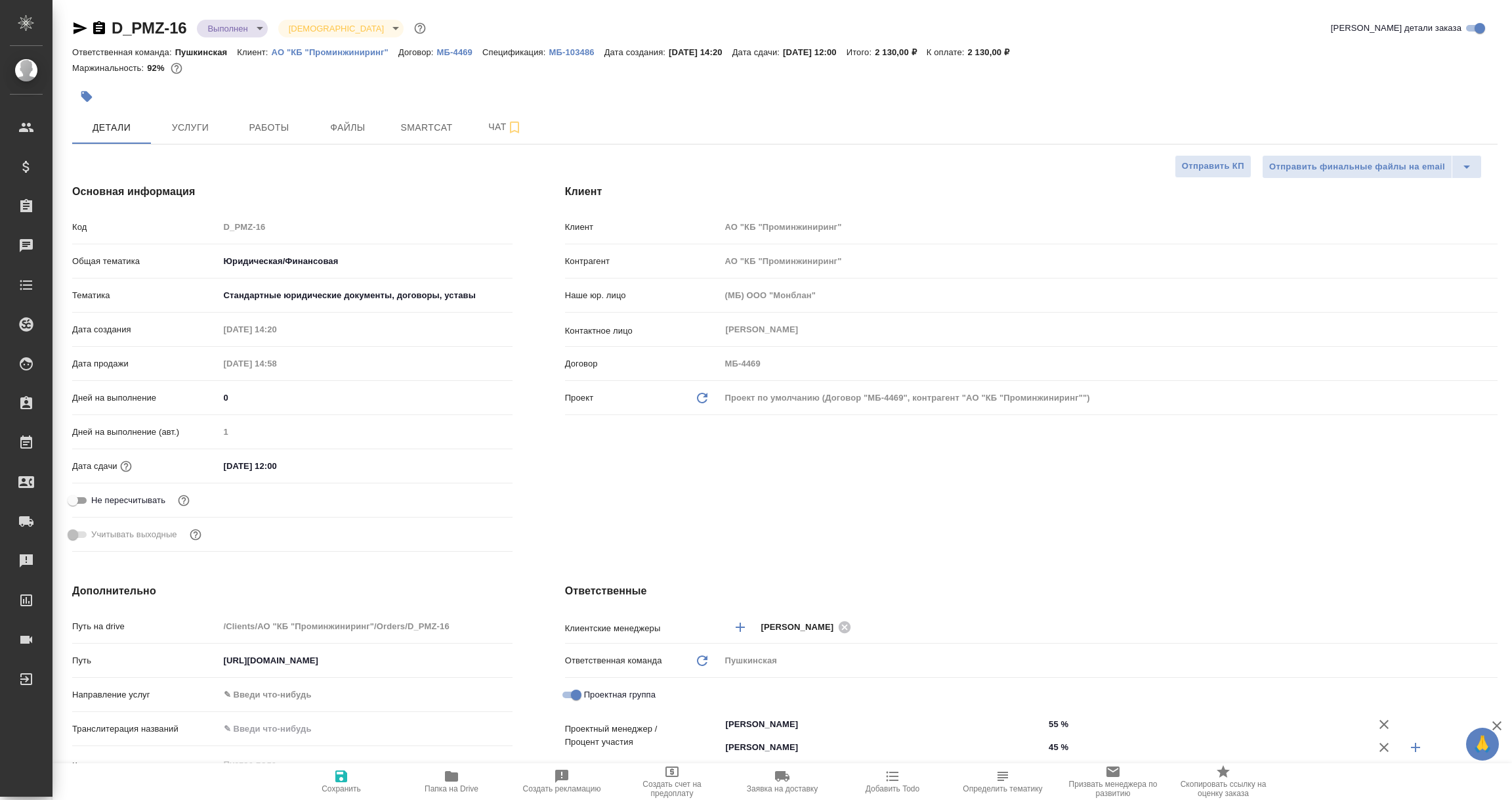
type textarea "x"
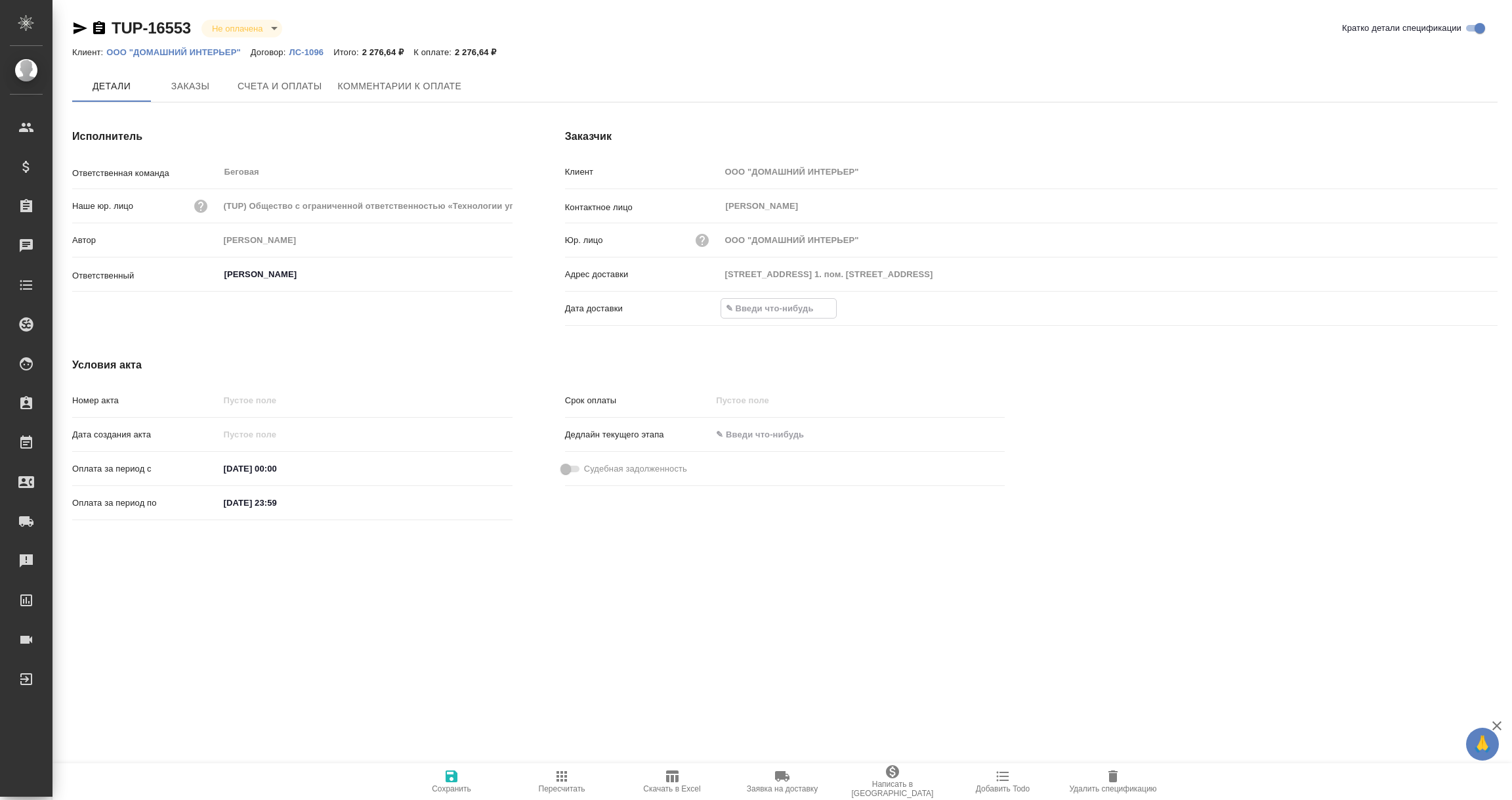
click at [757, 309] on input "text" at bounding box center [779, 309] width 115 height 19
click at [1460, 305] on icon "button" at bounding box center [1459, 308] width 16 height 16
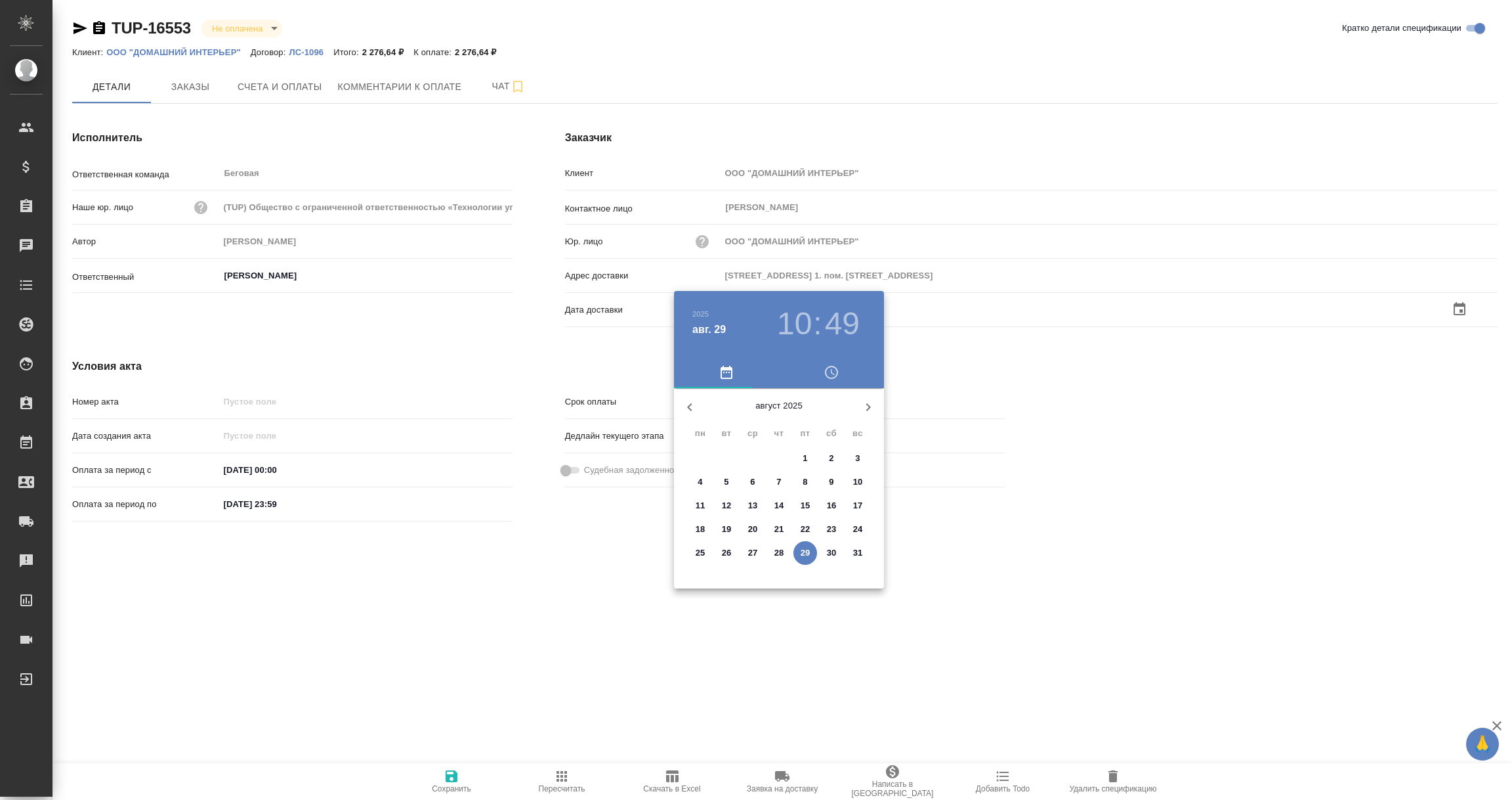
click at [806, 550] on p "29" at bounding box center [806, 552] width 10 height 13
type input "[DATE] 10:49"
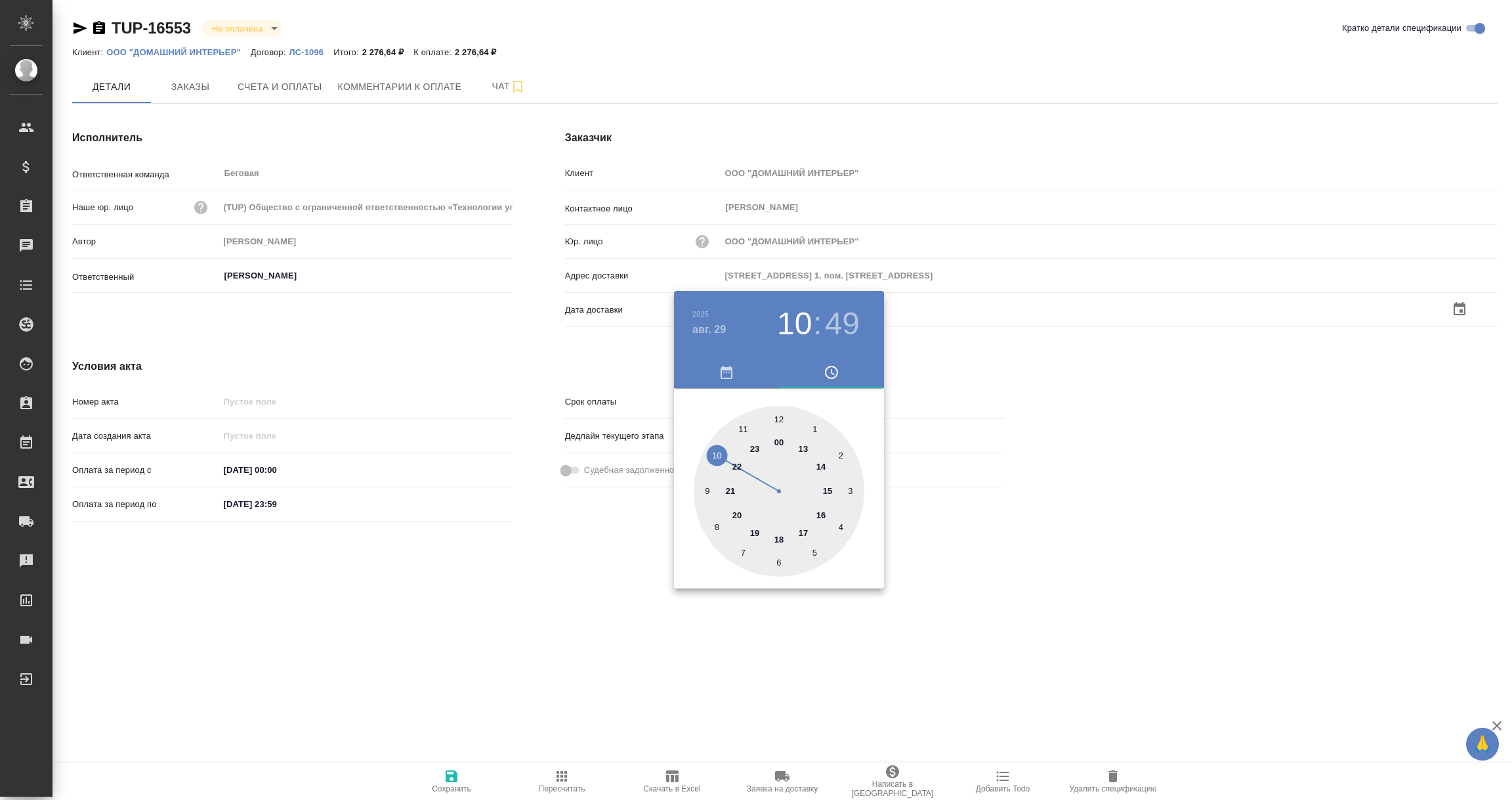
click at [669, 643] on div at bounding box center [756, 400] width 1512 height 800
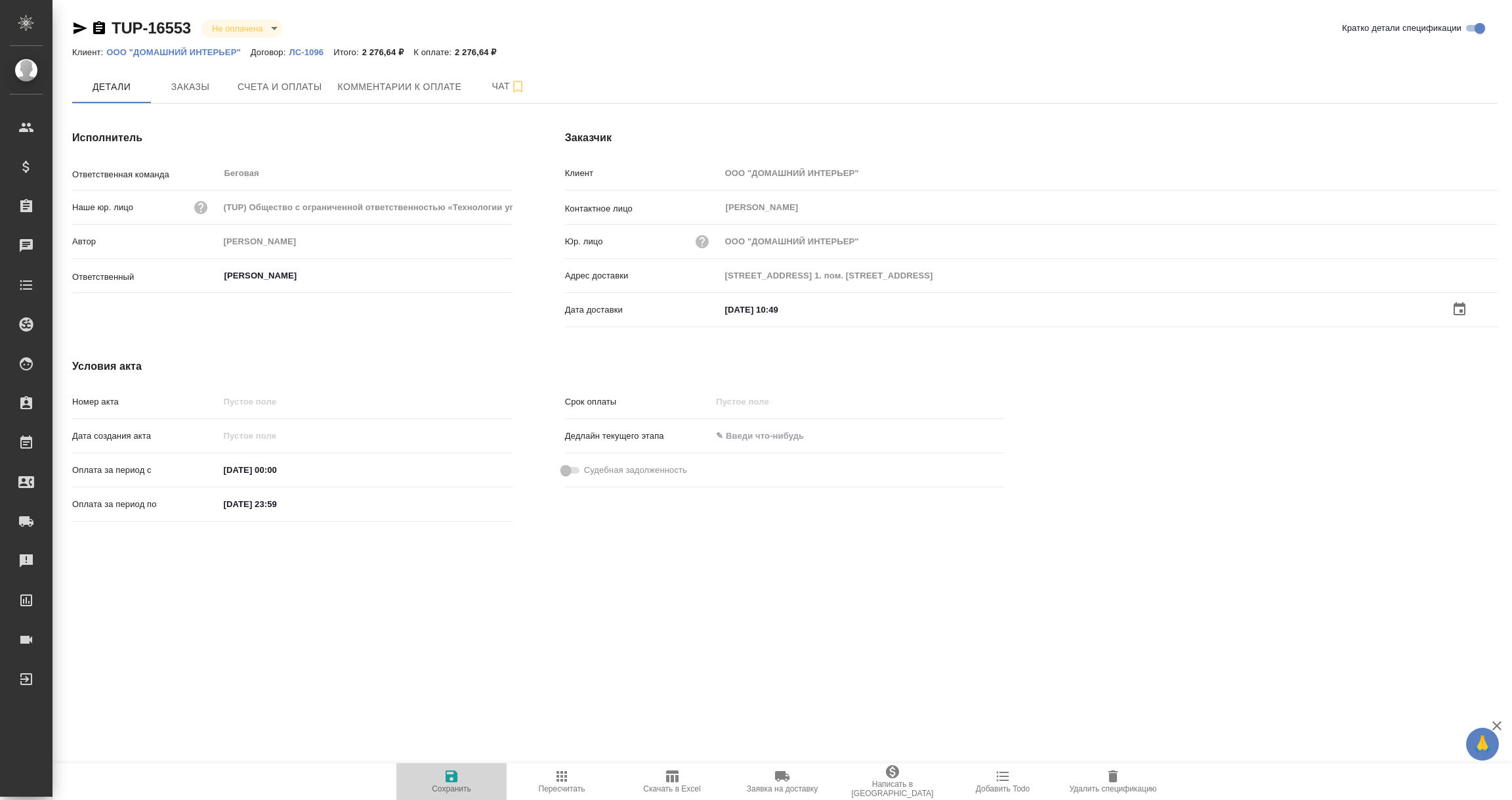
click at [442, 779] on span "Сохранить" at bounding box center [451, 780] width 94 height 25
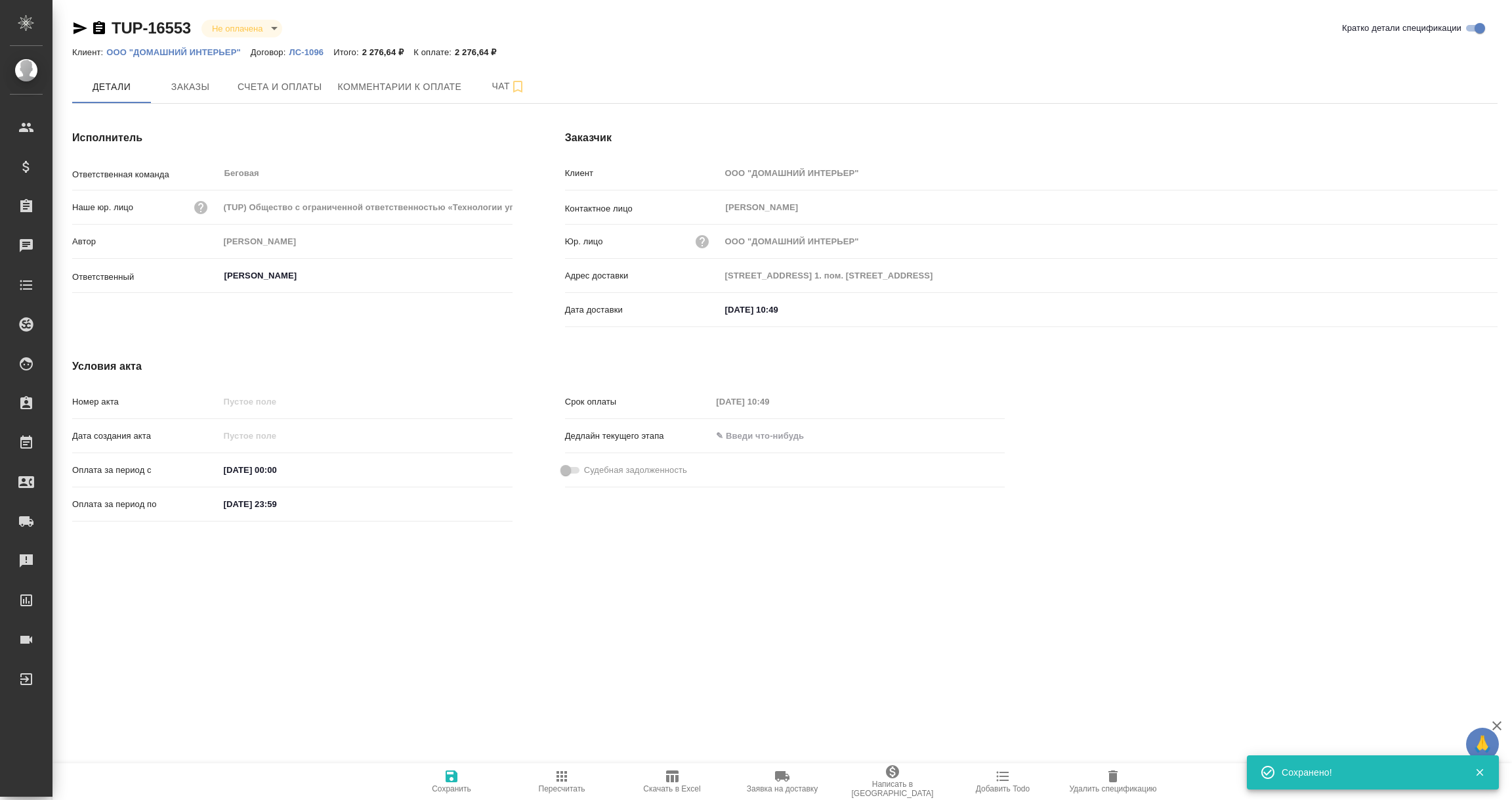
click at [312, 55] on p "ЛС-1096" at bounding box center [311, 52] width 45 height 10
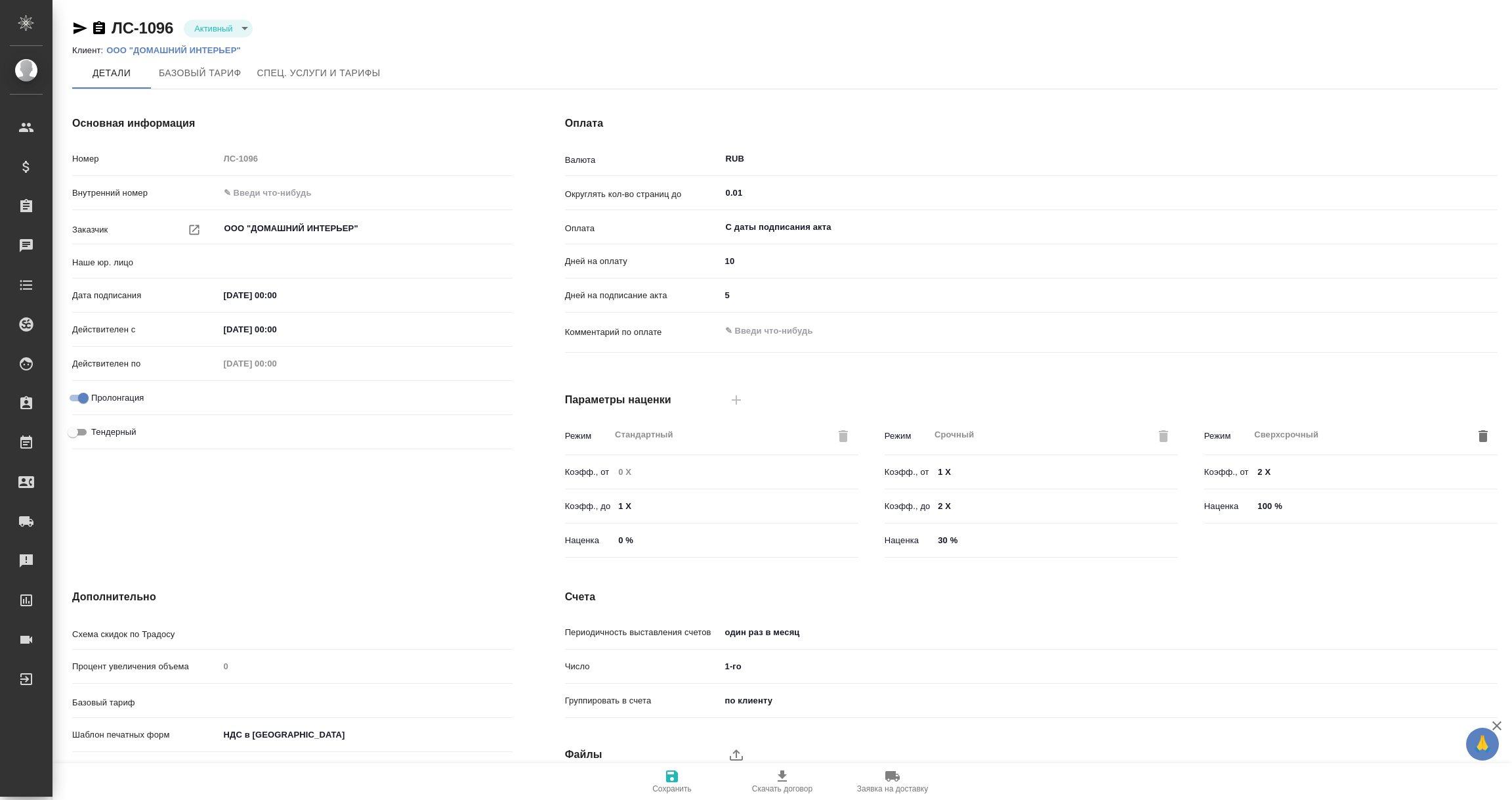
type input "Стандартный шаблон - [PHONE_NUMBER] - ВЫБЕРИ МЕНЯ!"
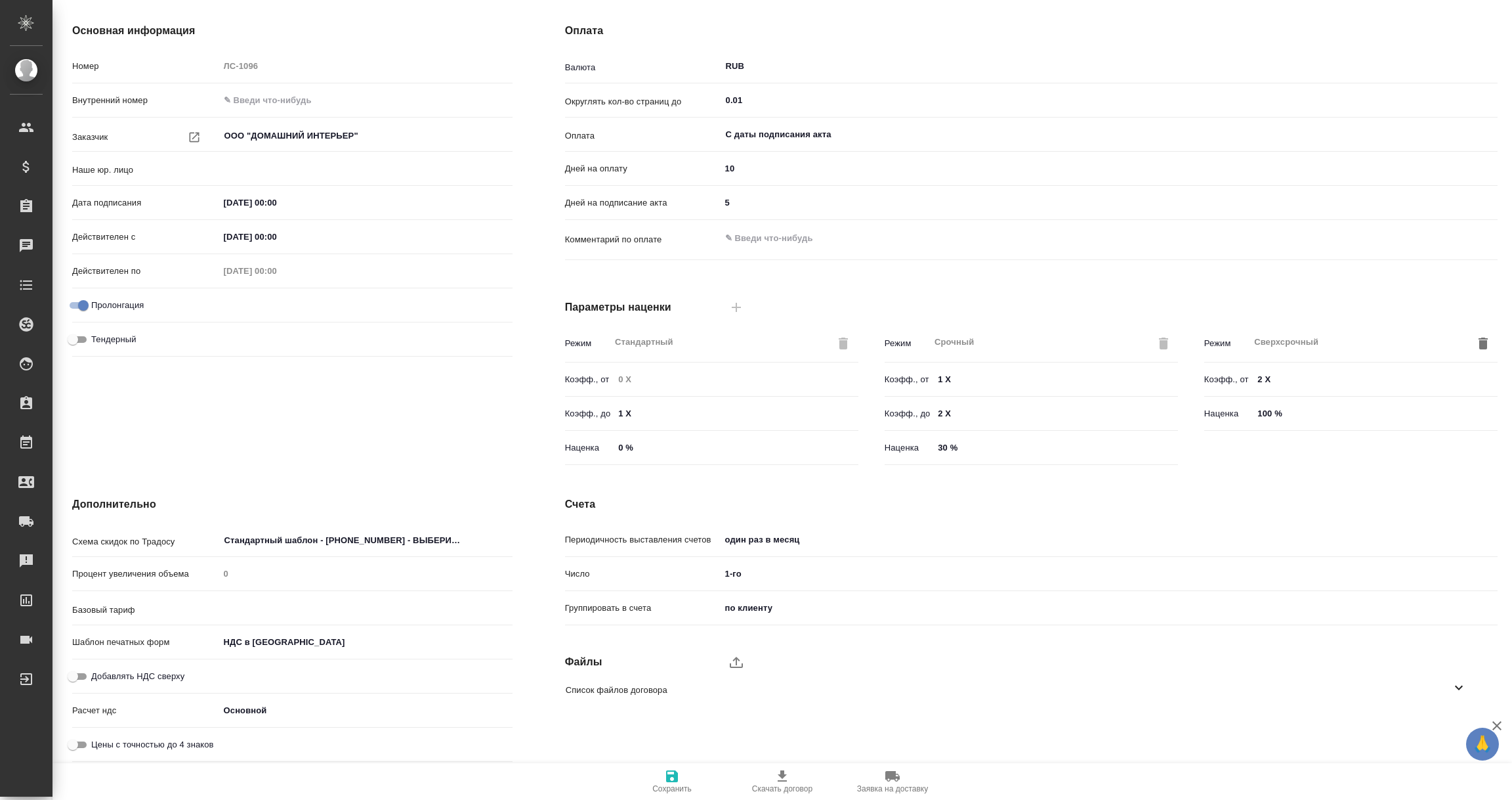
type input "(TUP) Общество с ограниченной ответственностью «Технологии управления переводом»"
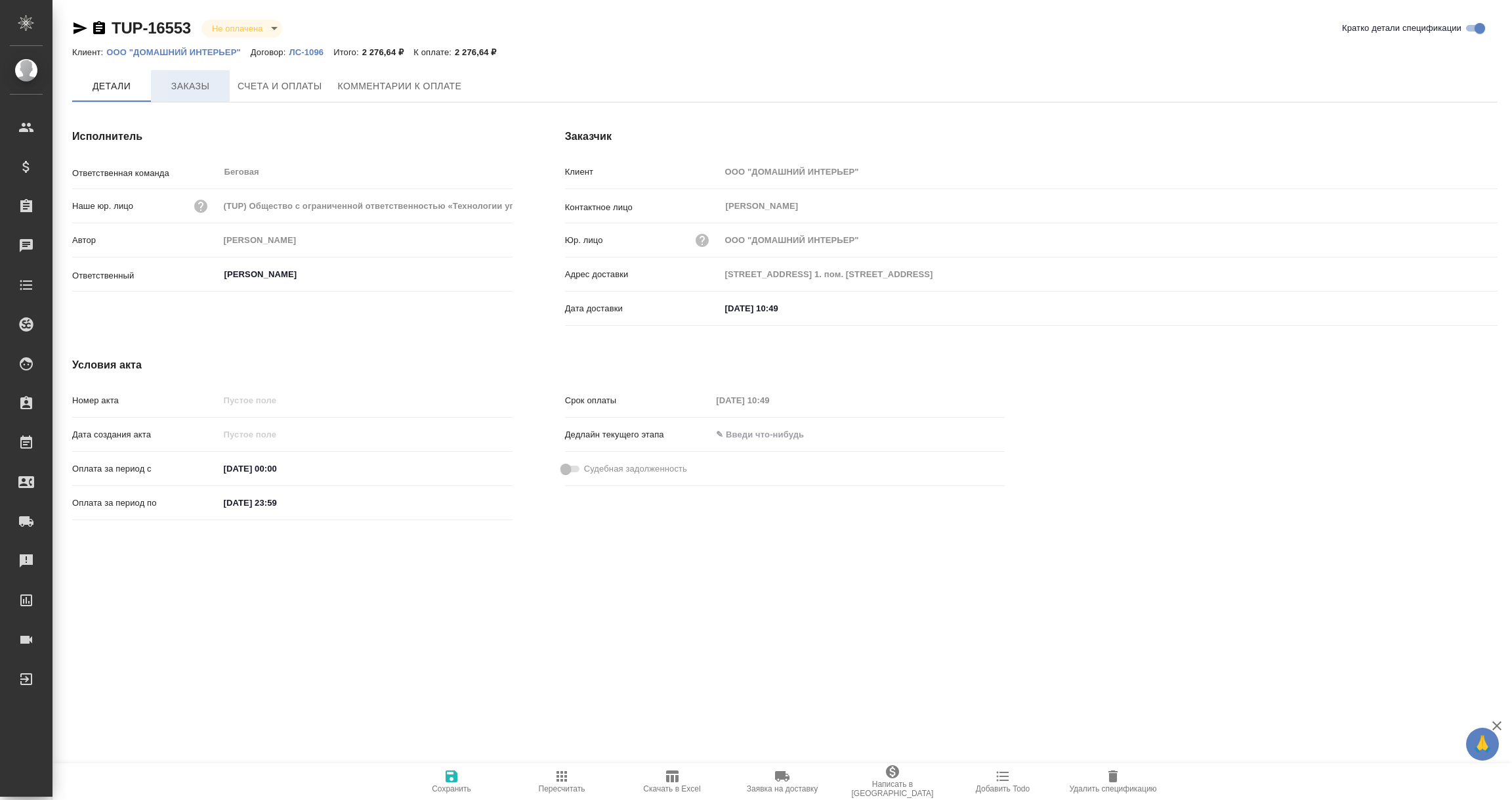
drag, startPoint x: 0, startPoint y: 0, endPoint x: 184, endPoint y: 82, distance: 201.4
click at [184, 82] on span "Заказы" at bounding box center [190, 86] width 63 height 16
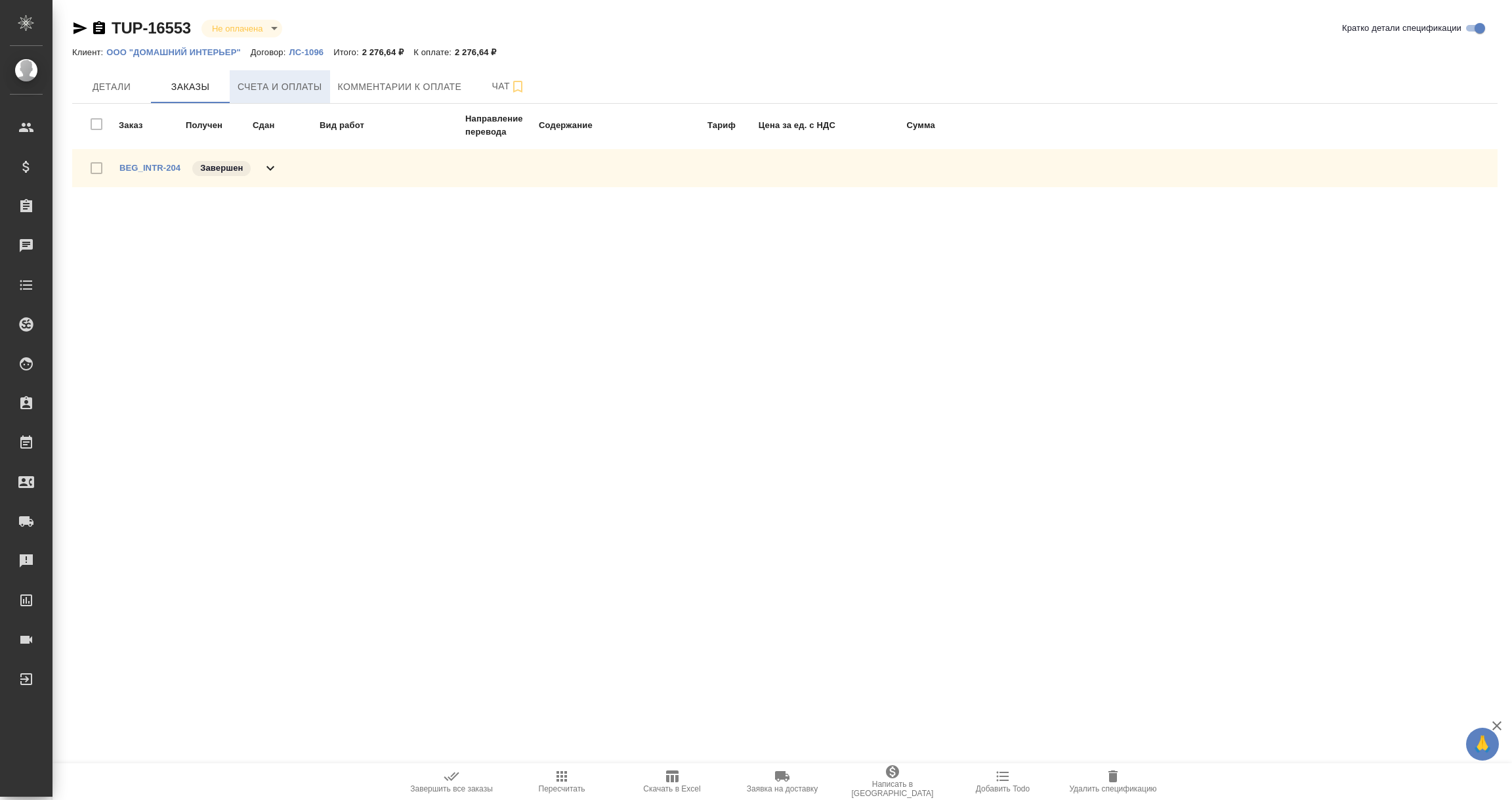
click at [275, 82] on span "Счета и оплаты" at bounding box center [279, 87] width 84 height 16
